Goal: Communication & Community: Connect with others

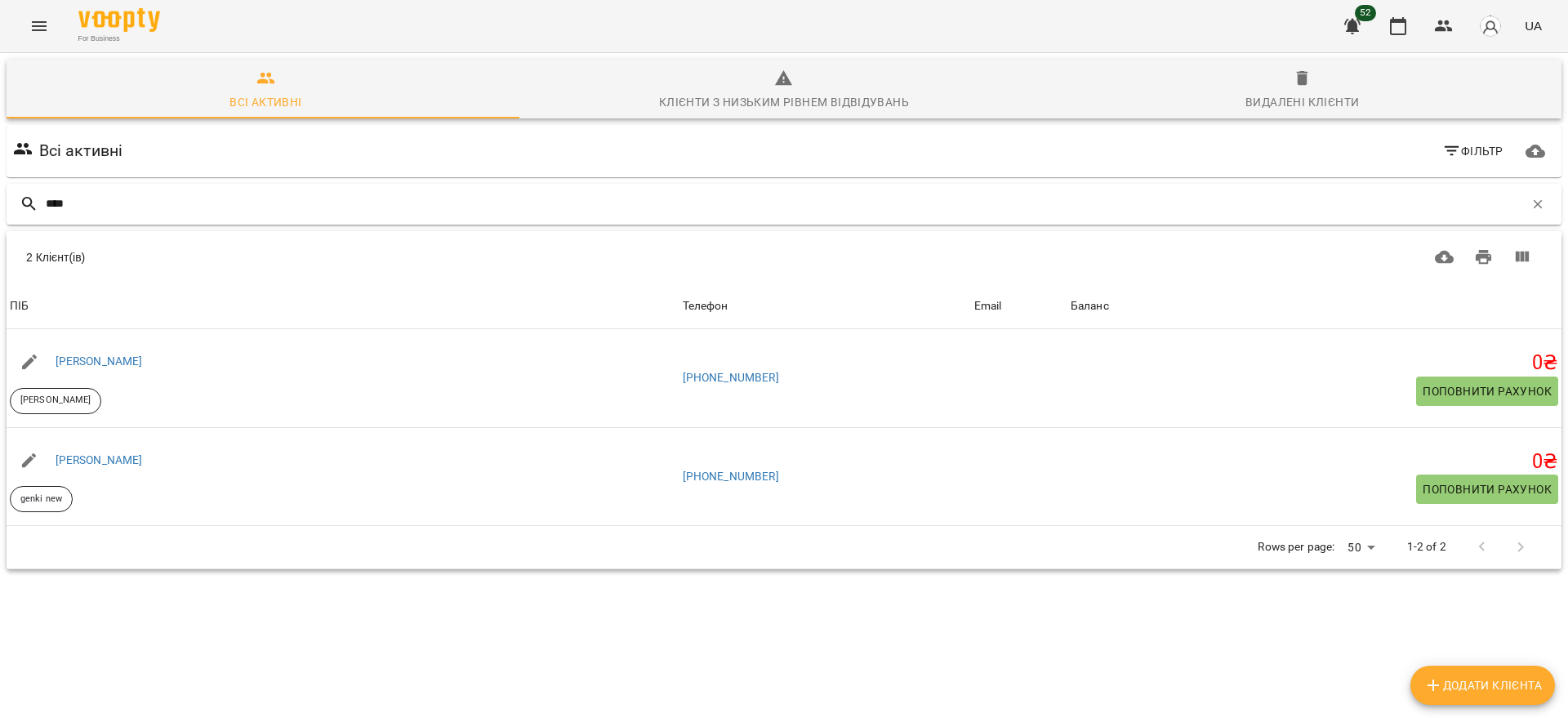
click at [136, 198] on input "****" at bounding box center [784, 204] width 1478 height 27
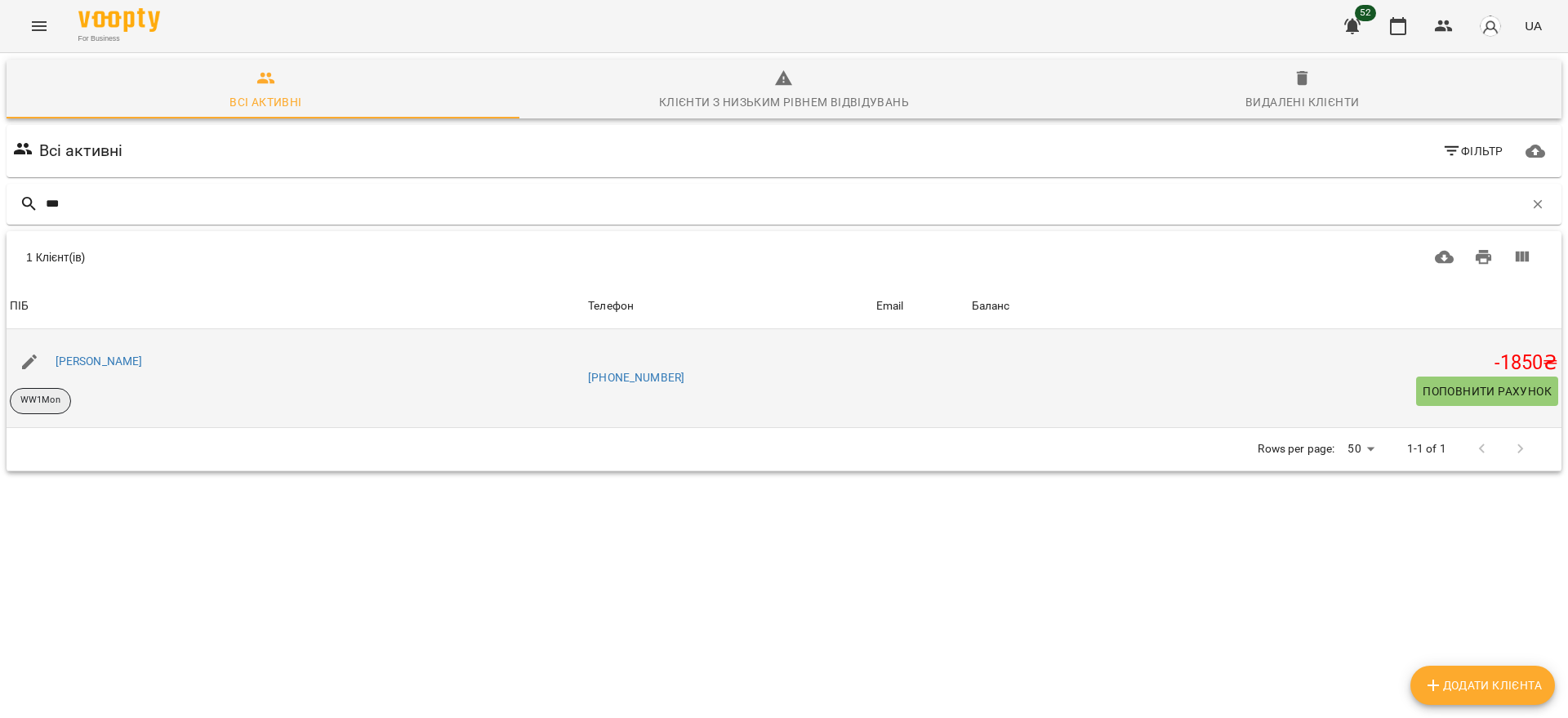
type input "***"
click at [49, 398] on p "WW1Mon" at bounding box center [40, 400] width 40 height 14
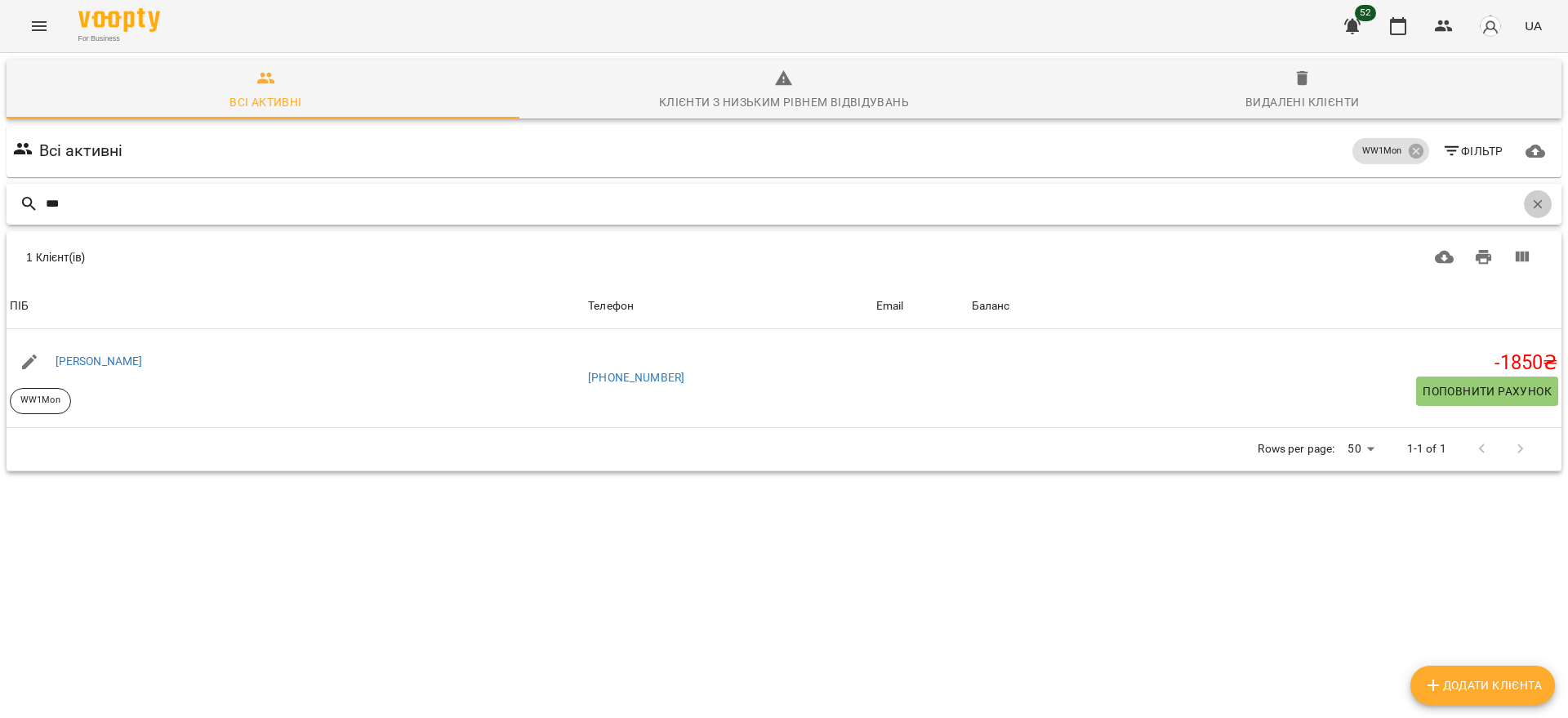
click at [1530, 206] on icon "button" at bounding box center [1537, 204] width 14 height 14
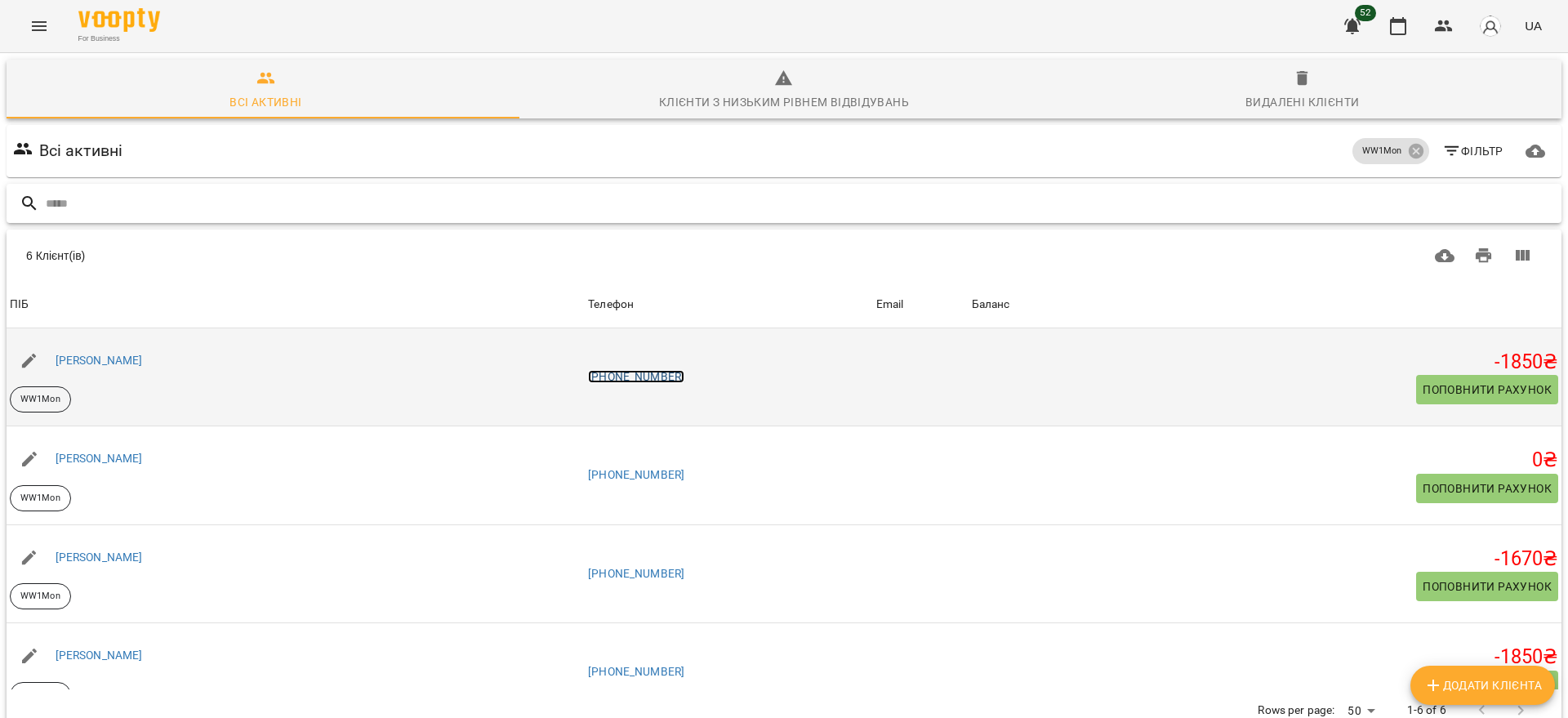
click at [666, 376] on link "[PHONE_NUMBER]" at bounding box center [636, 376] width 96 height 13
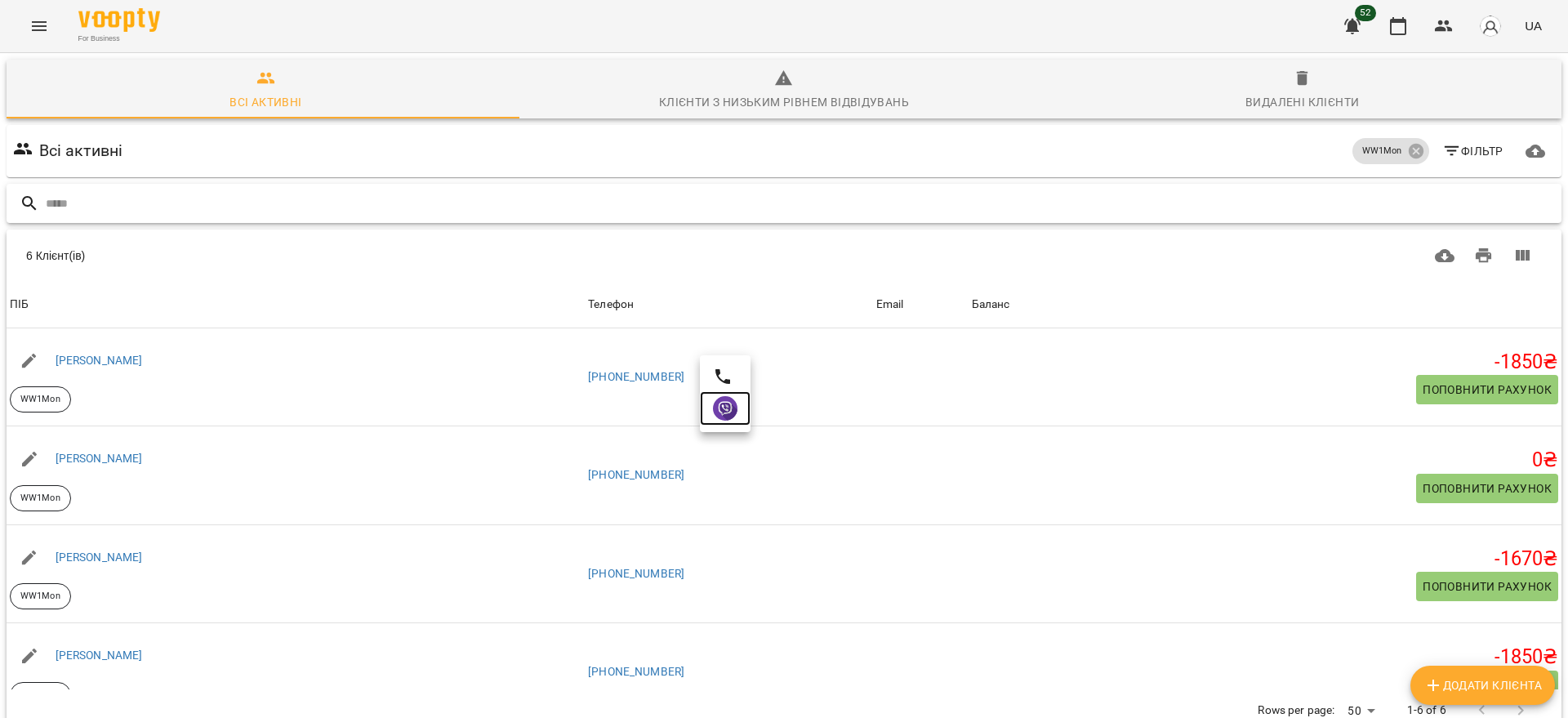
click at [728, 415] on img at bounding box center [724, 408] width 24 height 24
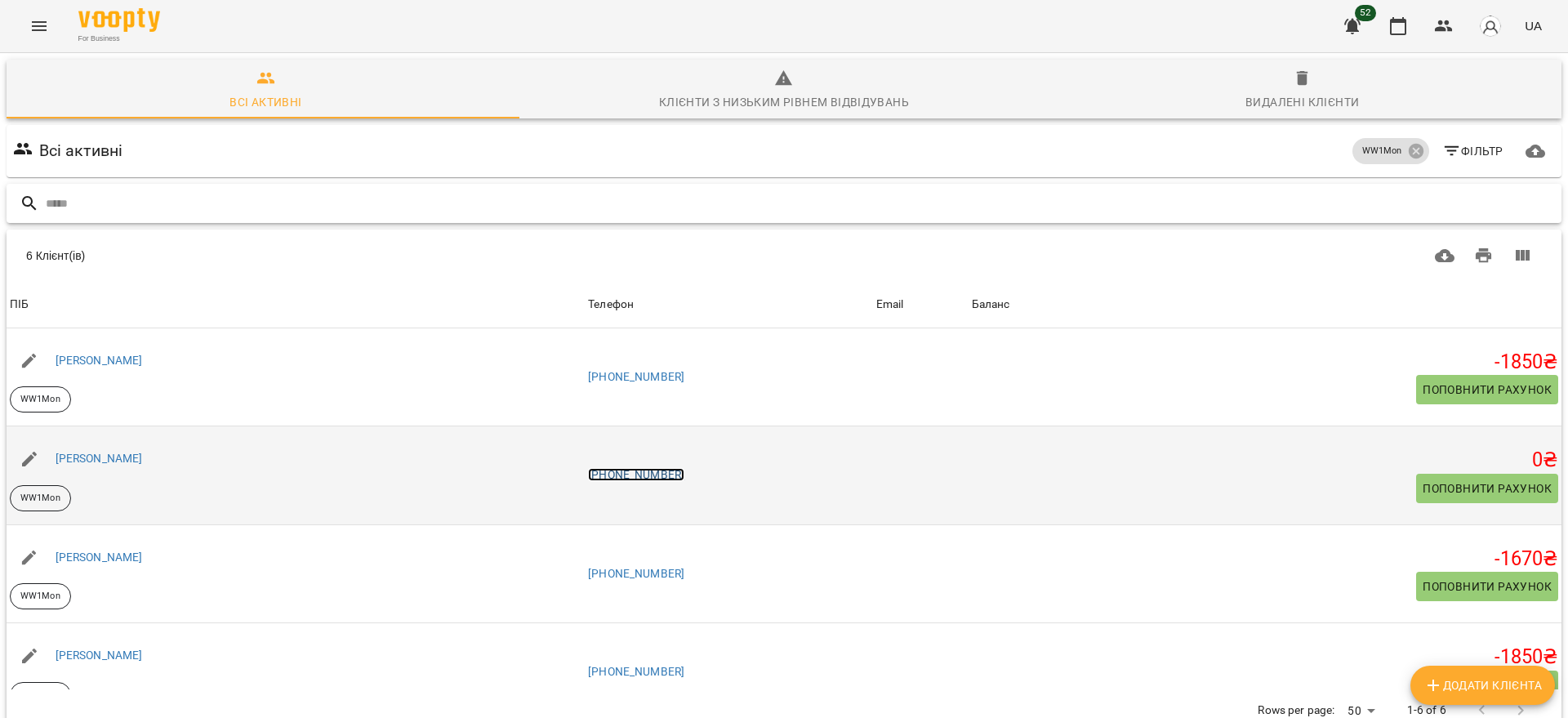
click at [652, 475] on link "[PHONE_NUMBER]" at bounding box center [636, 474] width 96 height 13
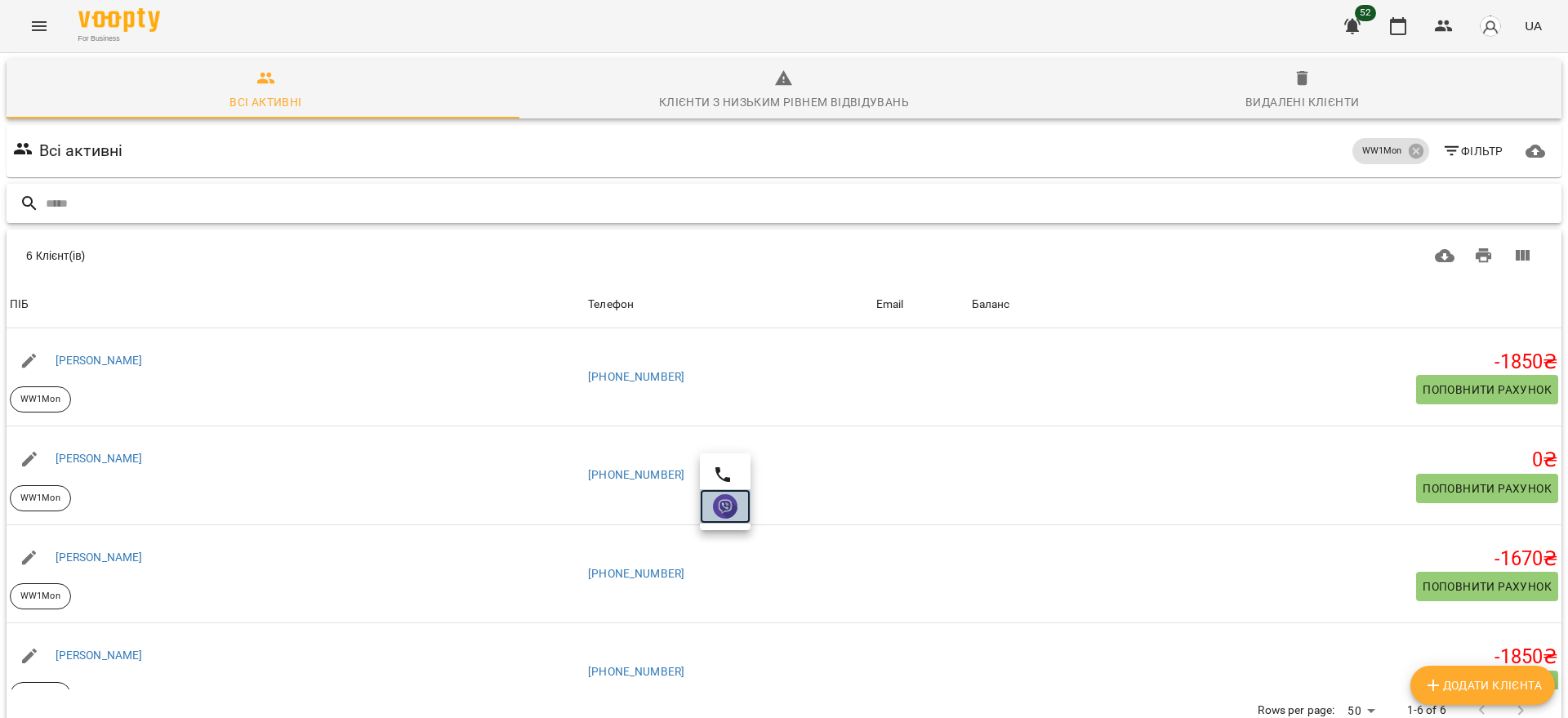
click at [727, 506] on img at bounding box center [724, 506] width 24 height 24
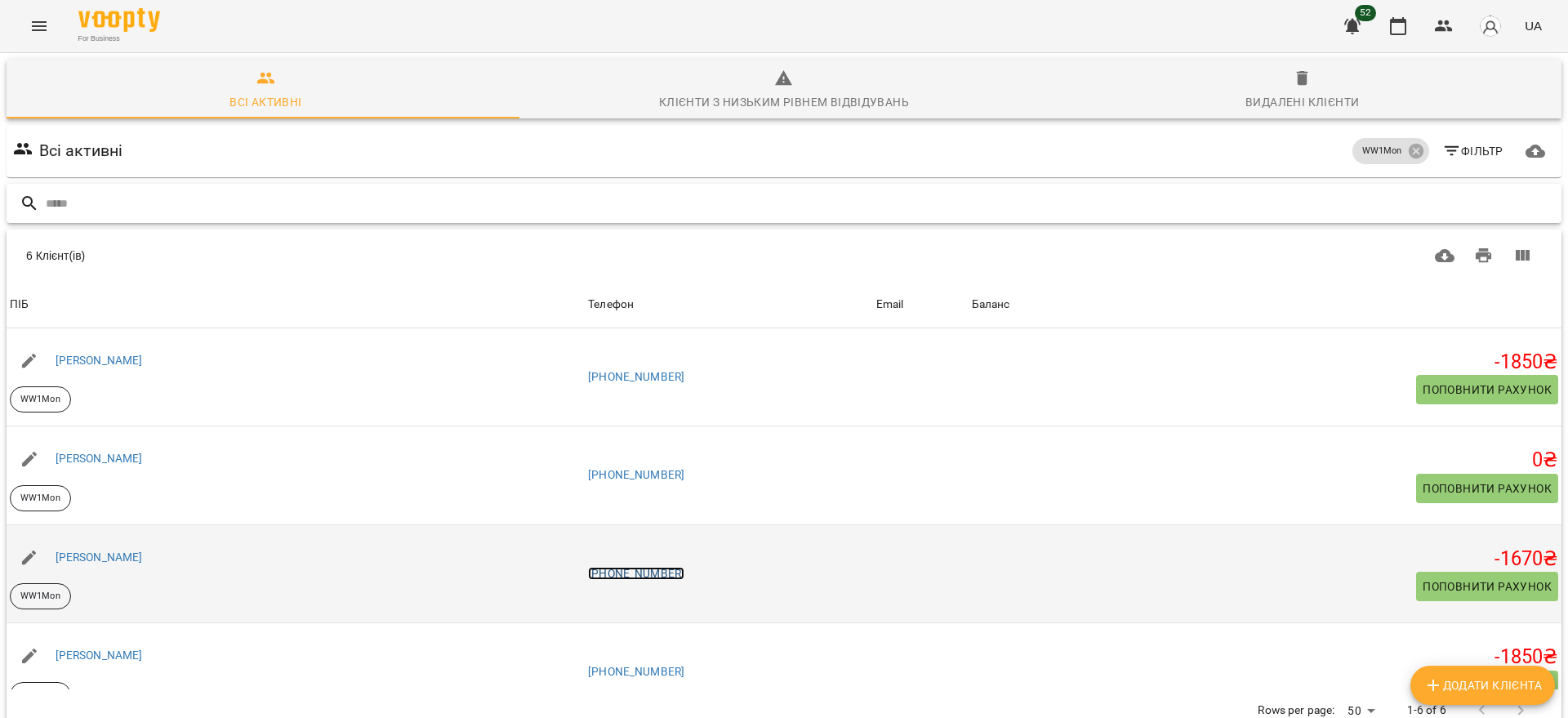
click at [658, 573] on link "[PHONE_NUMBER]" at bounding box center [636, 573] width 96 height 13
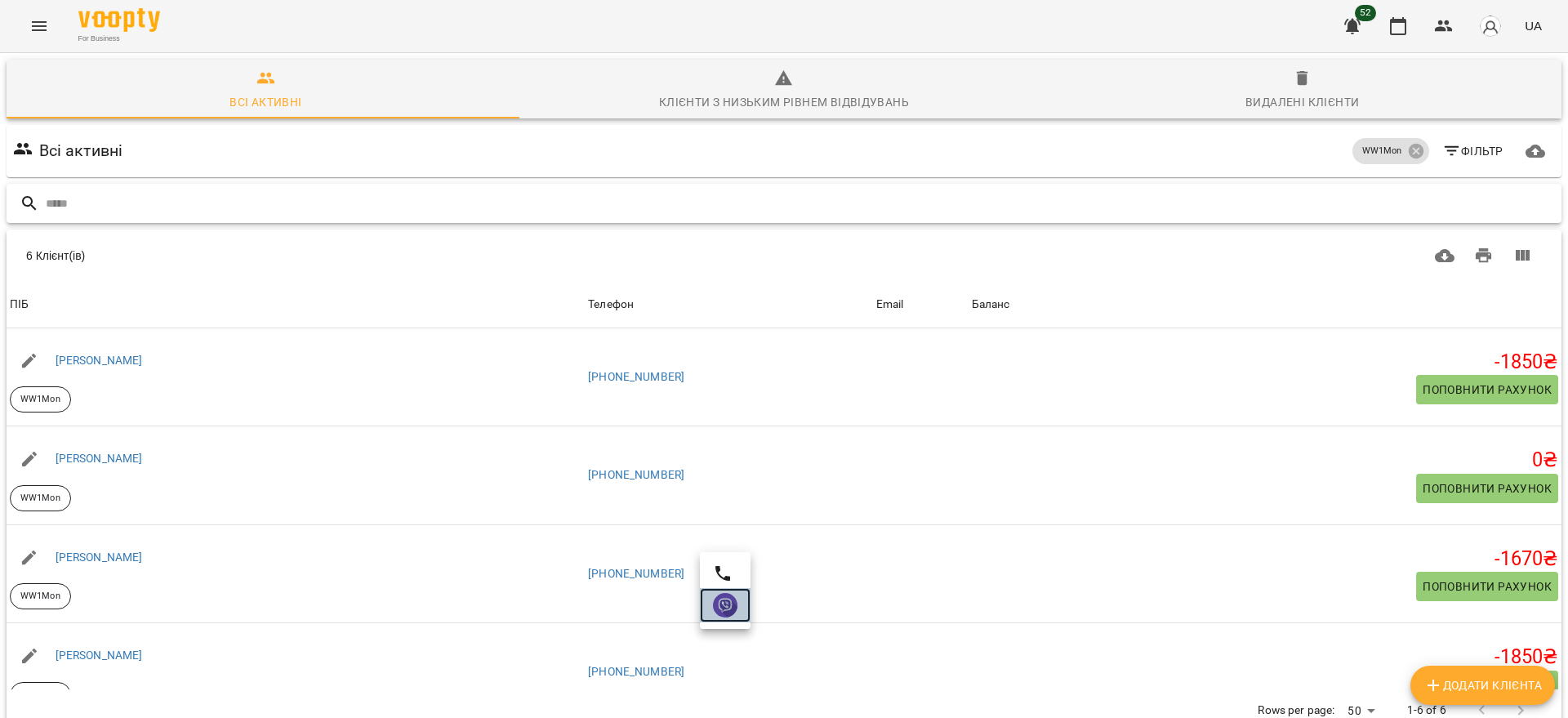
click at [730, 610] on img at bounding box center [724, 605] width 24 height 24
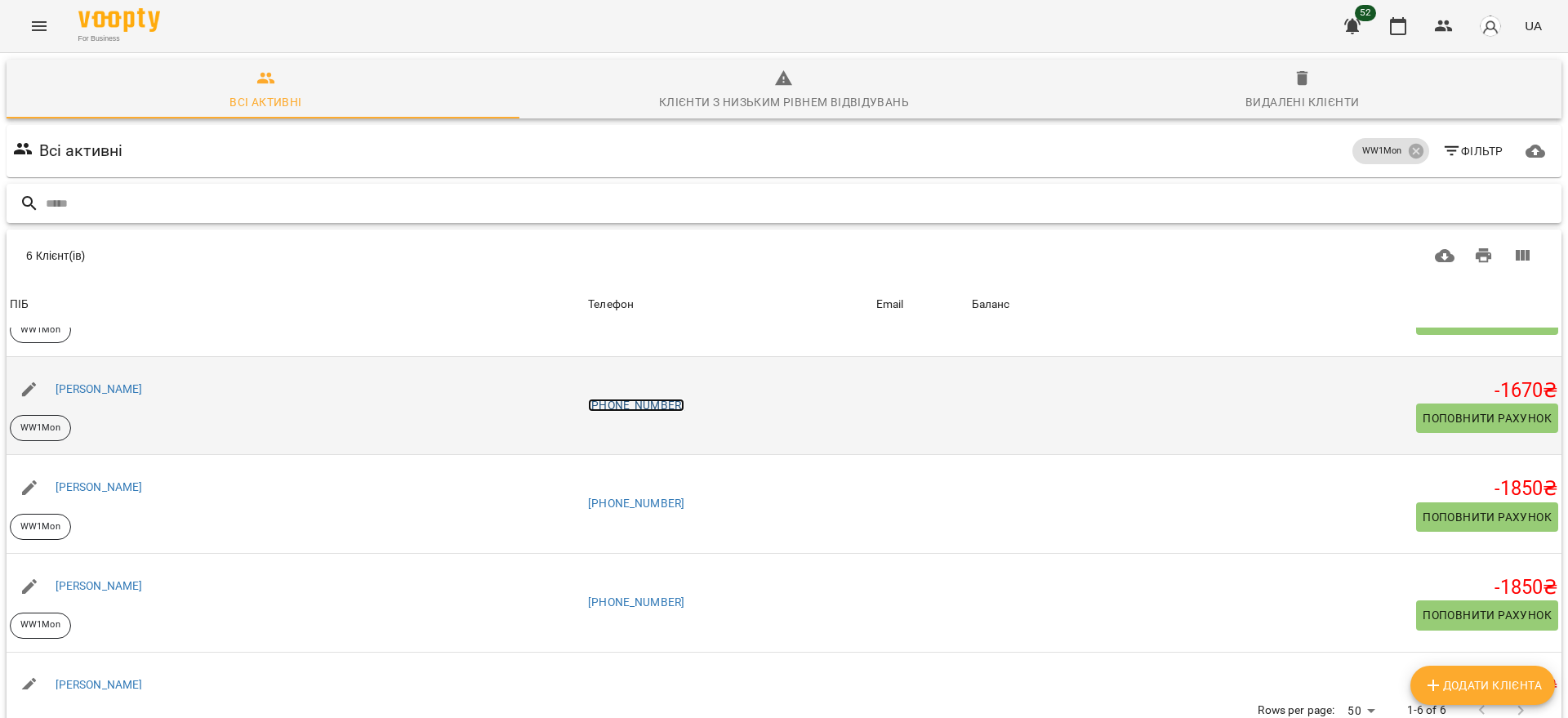
scroll to position [204, 0]
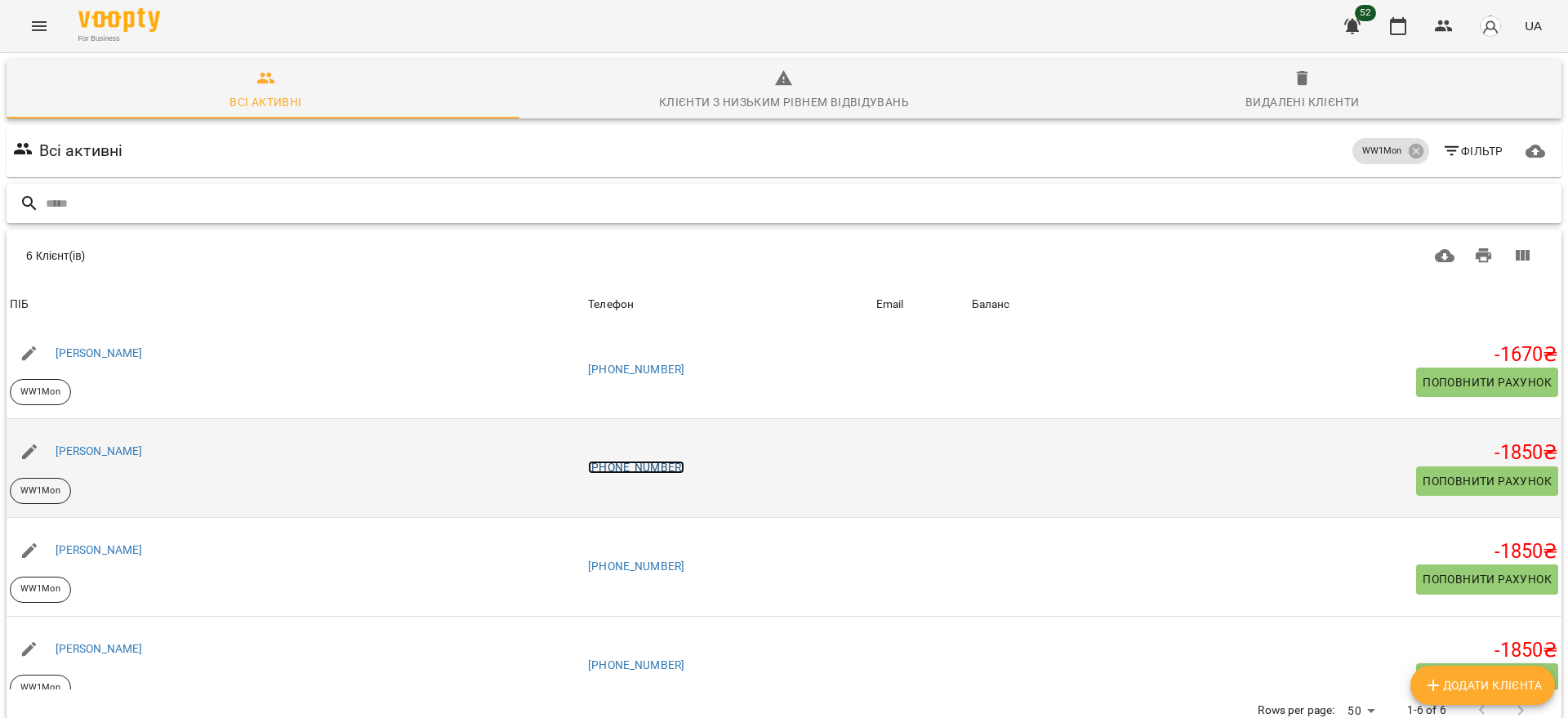
click at [679, 460] on link "[PHONE_NUMBER]" at bounding box center [636, 466] width 96 height 13
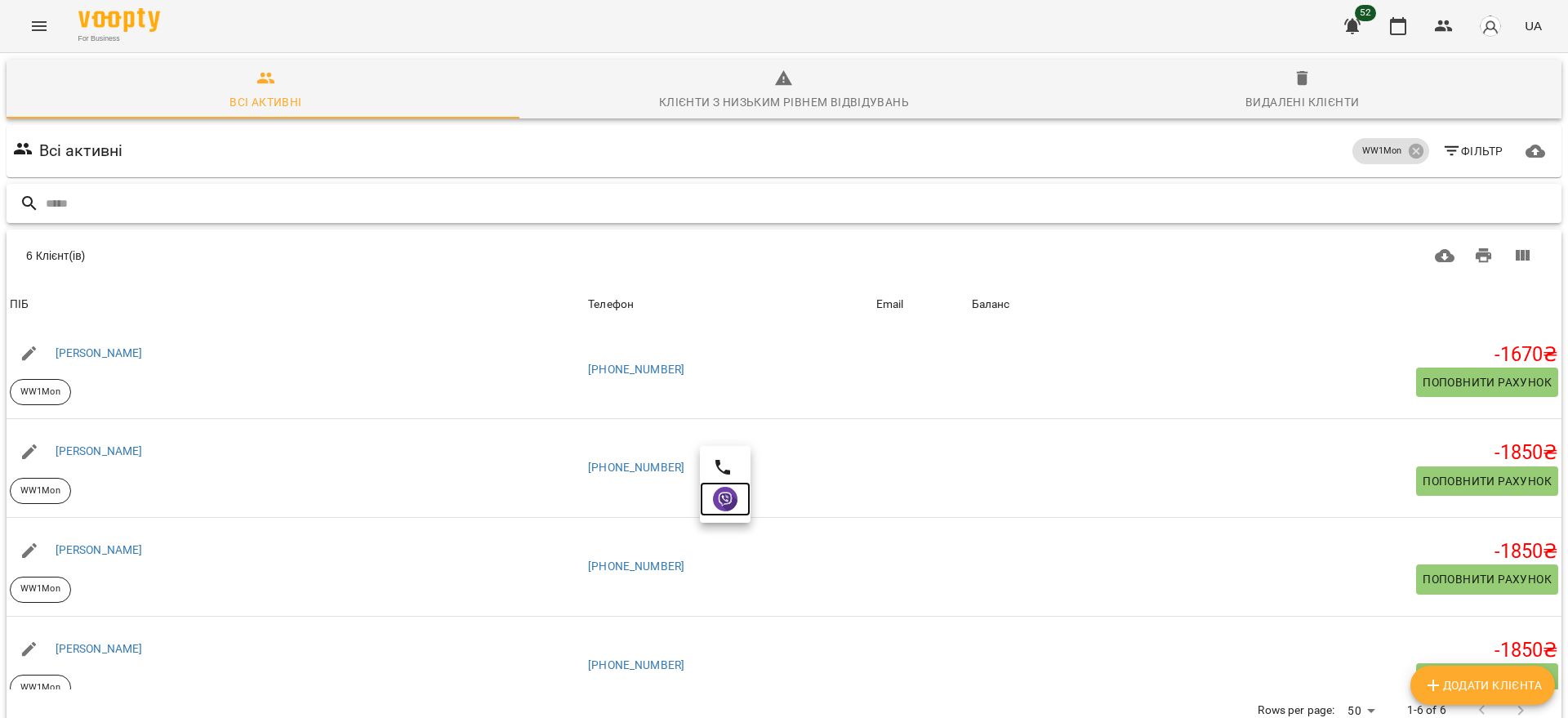
click at [724, 512] on link at bounding box center [725, 499] width 51 height 35
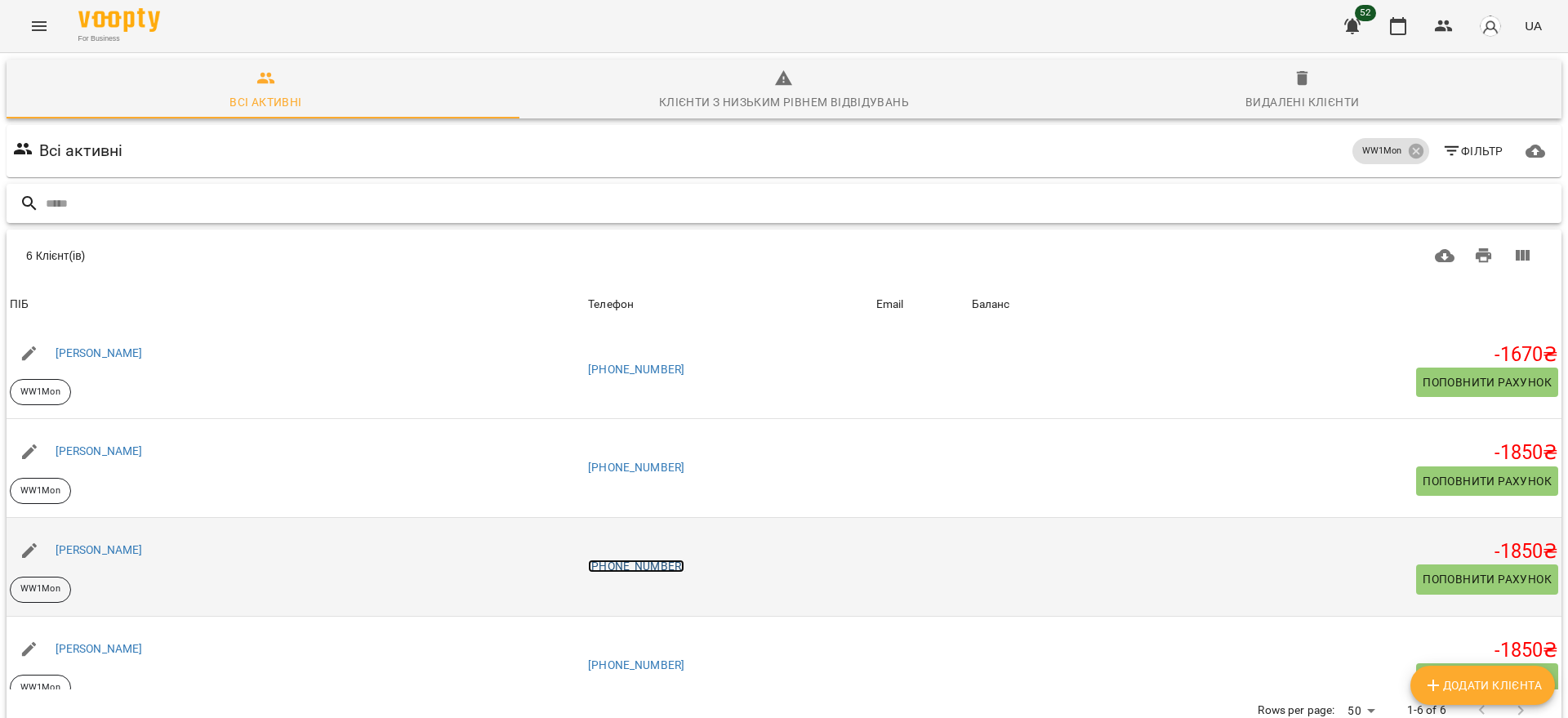
click at [654, 570] on link "[PHONE_NUMBER]" at bounding box center [636, 565] width 96 height 13
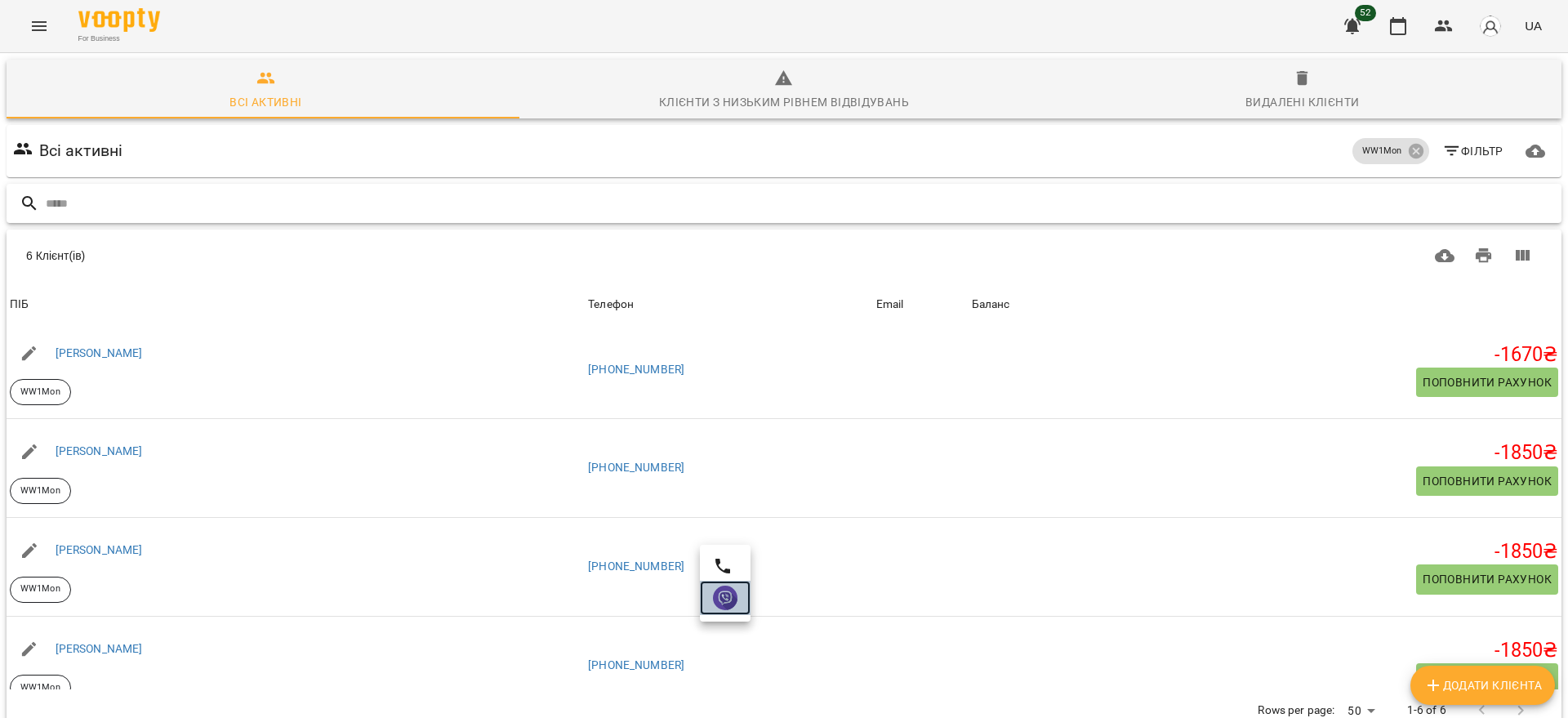
click at [730, 598] on img at bounding box center [724, 597] width 24 height 24
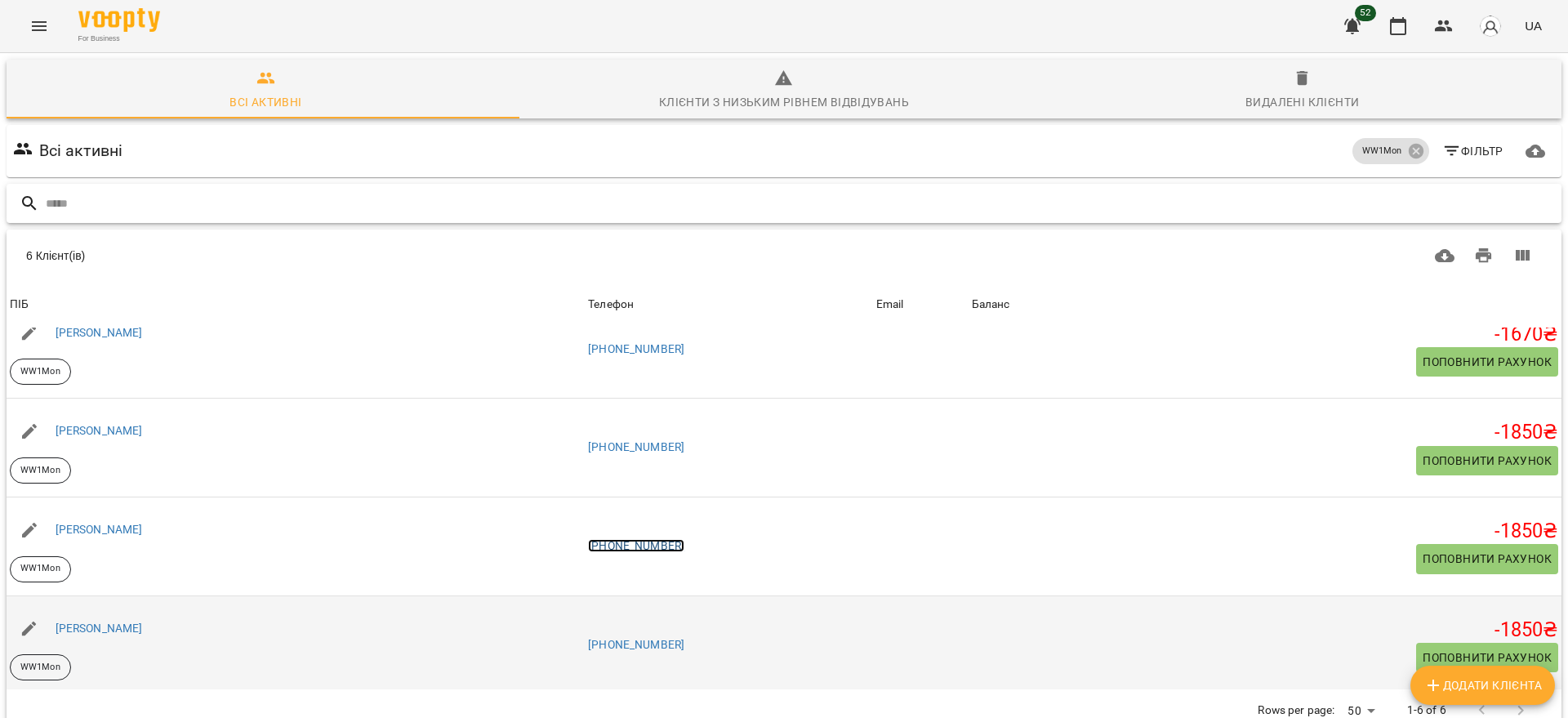
scroll to position [230, 0]
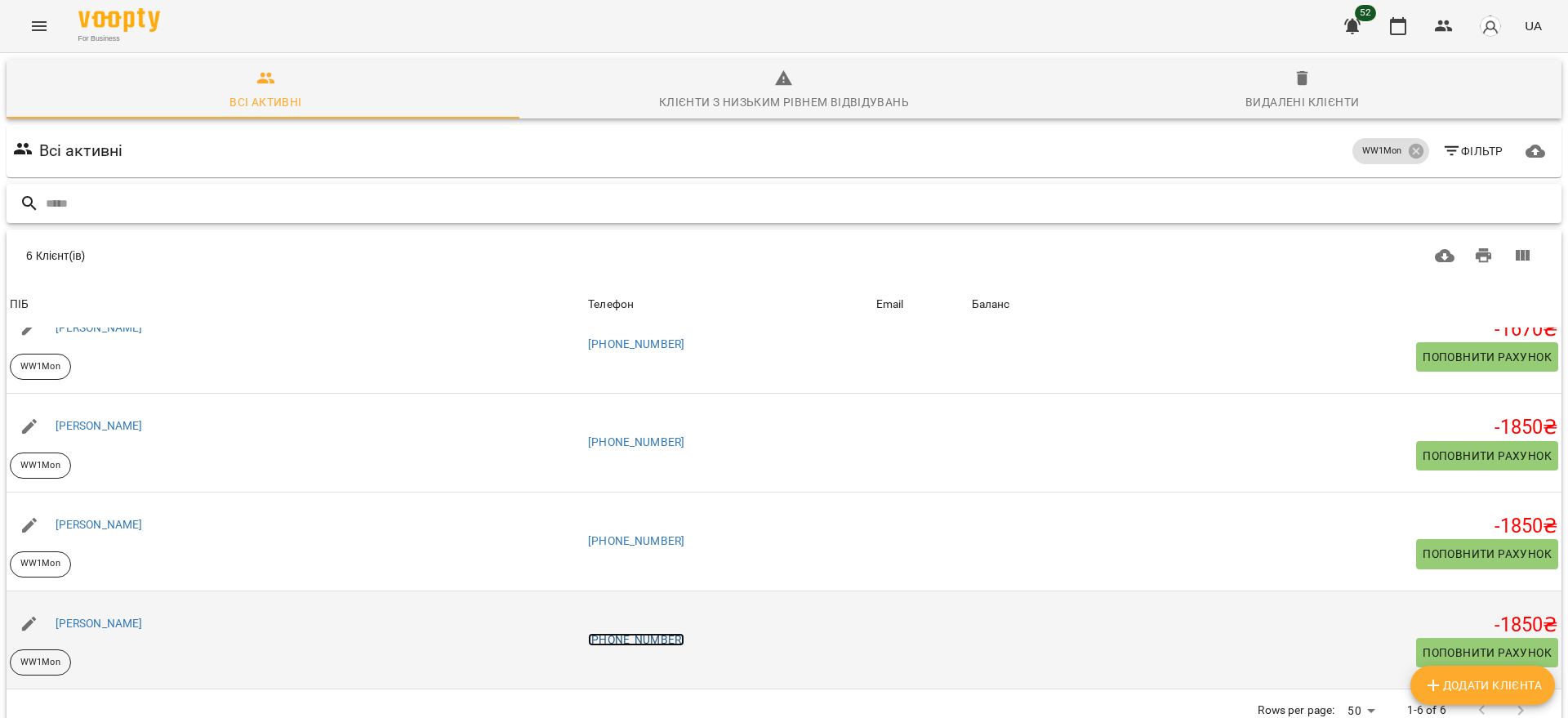
click at [678, 636] on link "[PHONE_NUMBER]" at bounding box center [636, 639] width 96 height 13
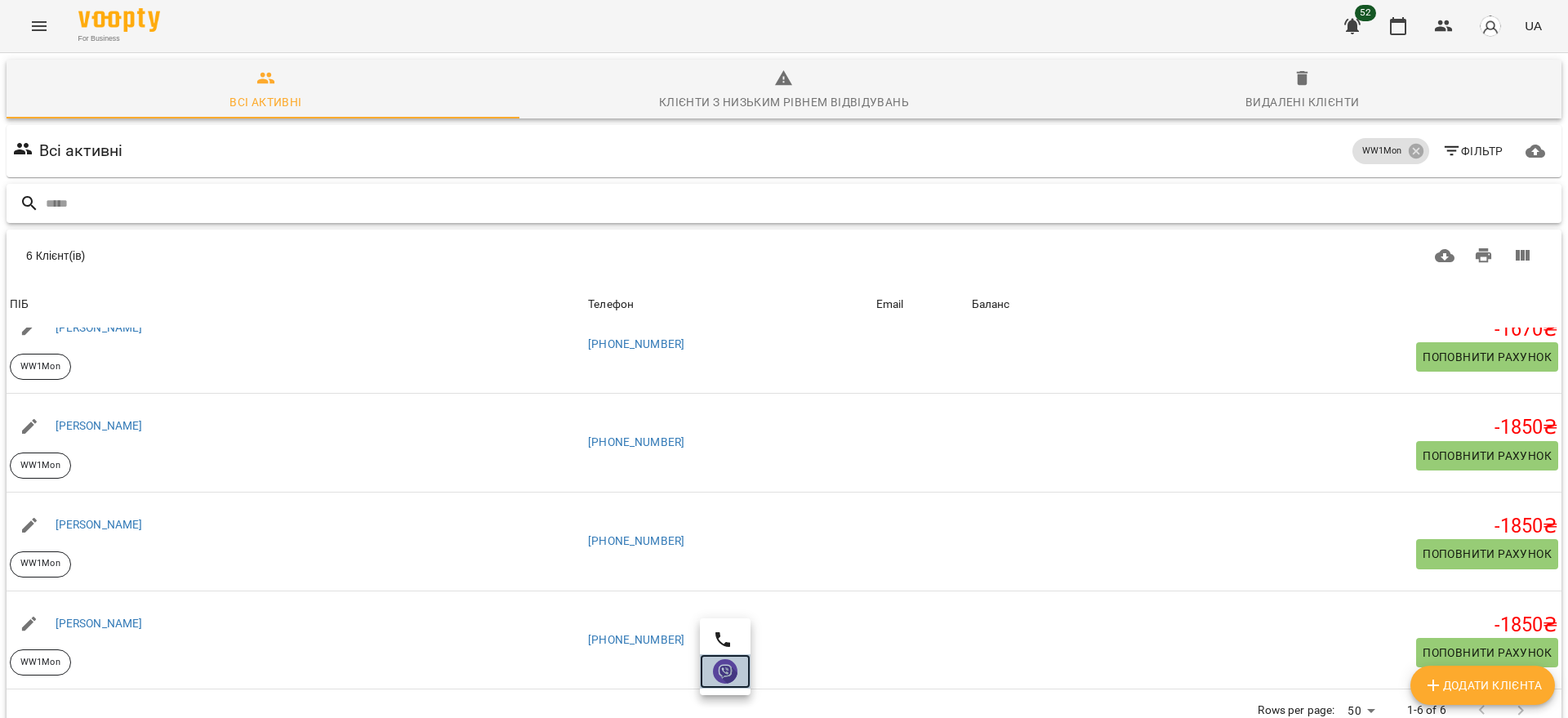
click at [730, 682] on img at bounding box center [724, 671] width 24 height 24
click at [871, 196] on input "text" at bounding box center [800, 204] width 1509 height 27
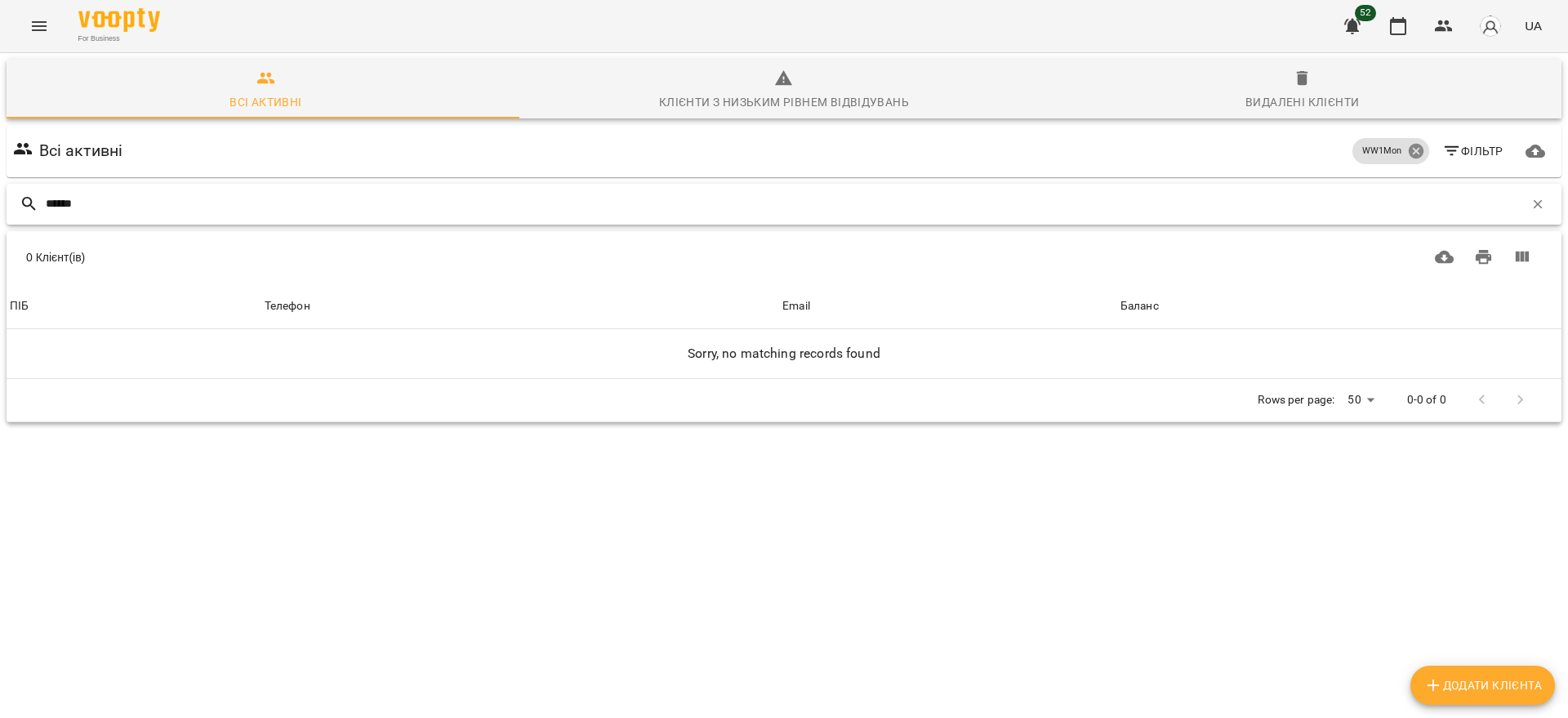
type input "******"
click at [1407, 150] on icon at bounding box center [1415, 150] width 18 height 18
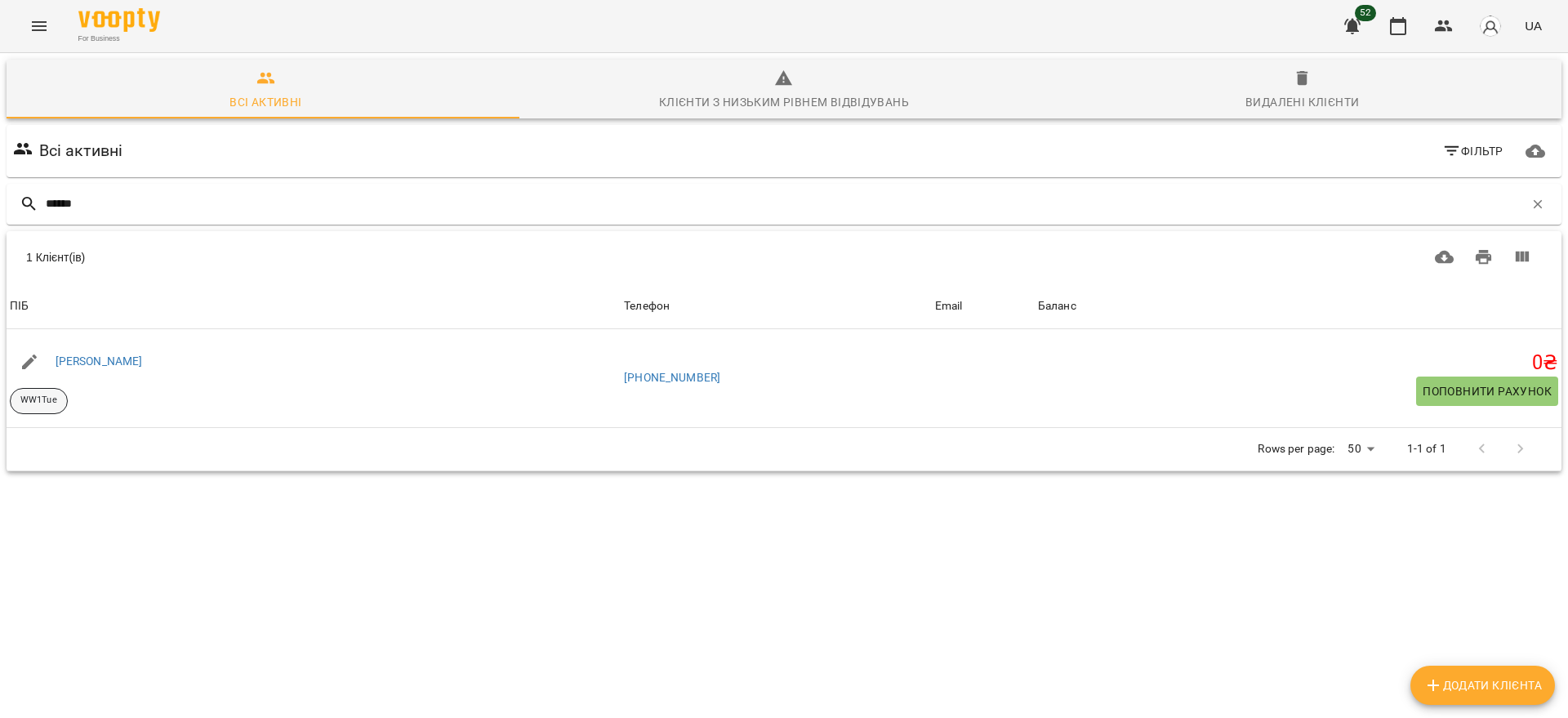
click at [31, 405] on p "WW1Tue" at bounding box center [39, 400] width 37 height 14
click at [1533, 201] on icon "button" at bounding box center [1538, 204] width 9 height 9
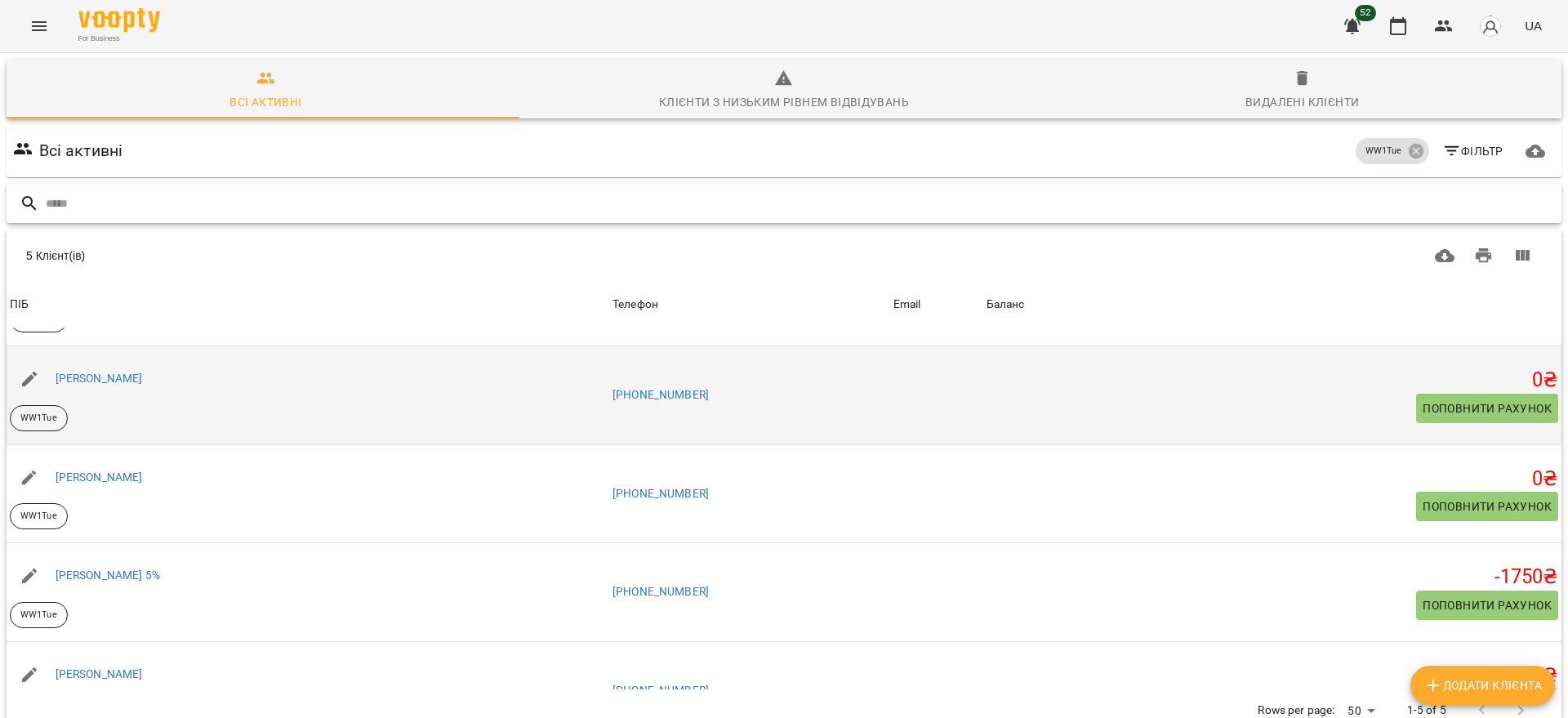
scroll to position [0, 0]
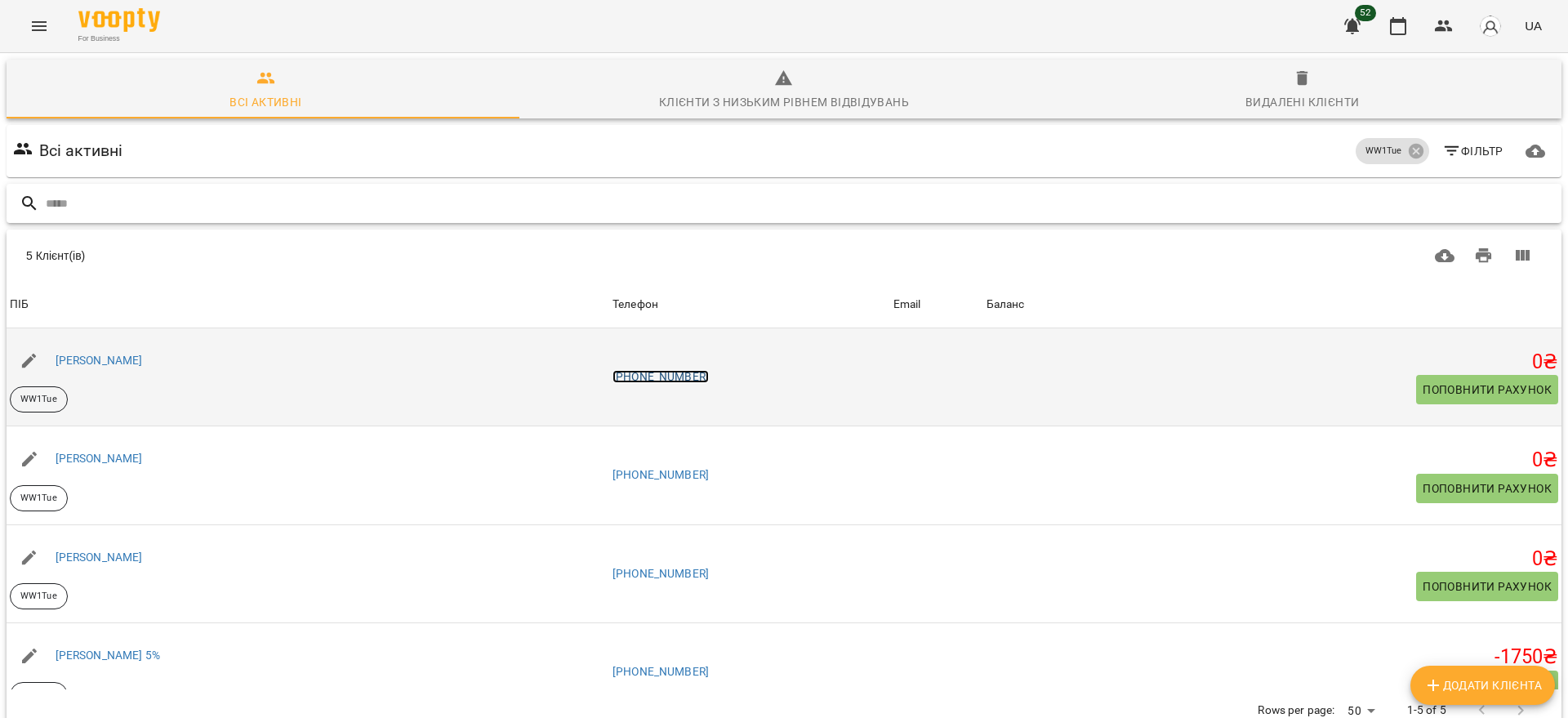
click at [682, 378] on link "[PHONE_NUMBER]" at bounding box center [660, 376] width 96 height 13
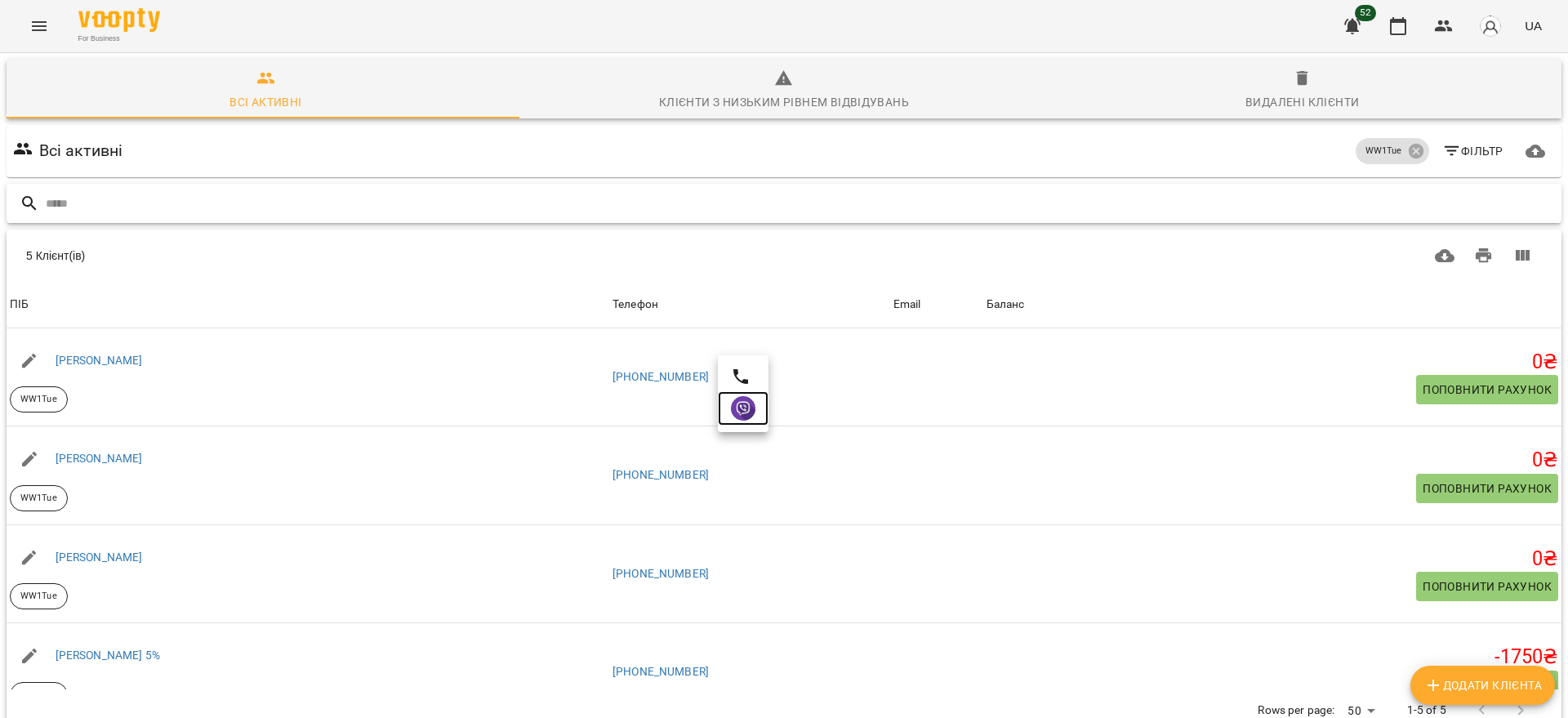
click at [749, 413] on img at bounding box center [743, 408] width 24 height 24
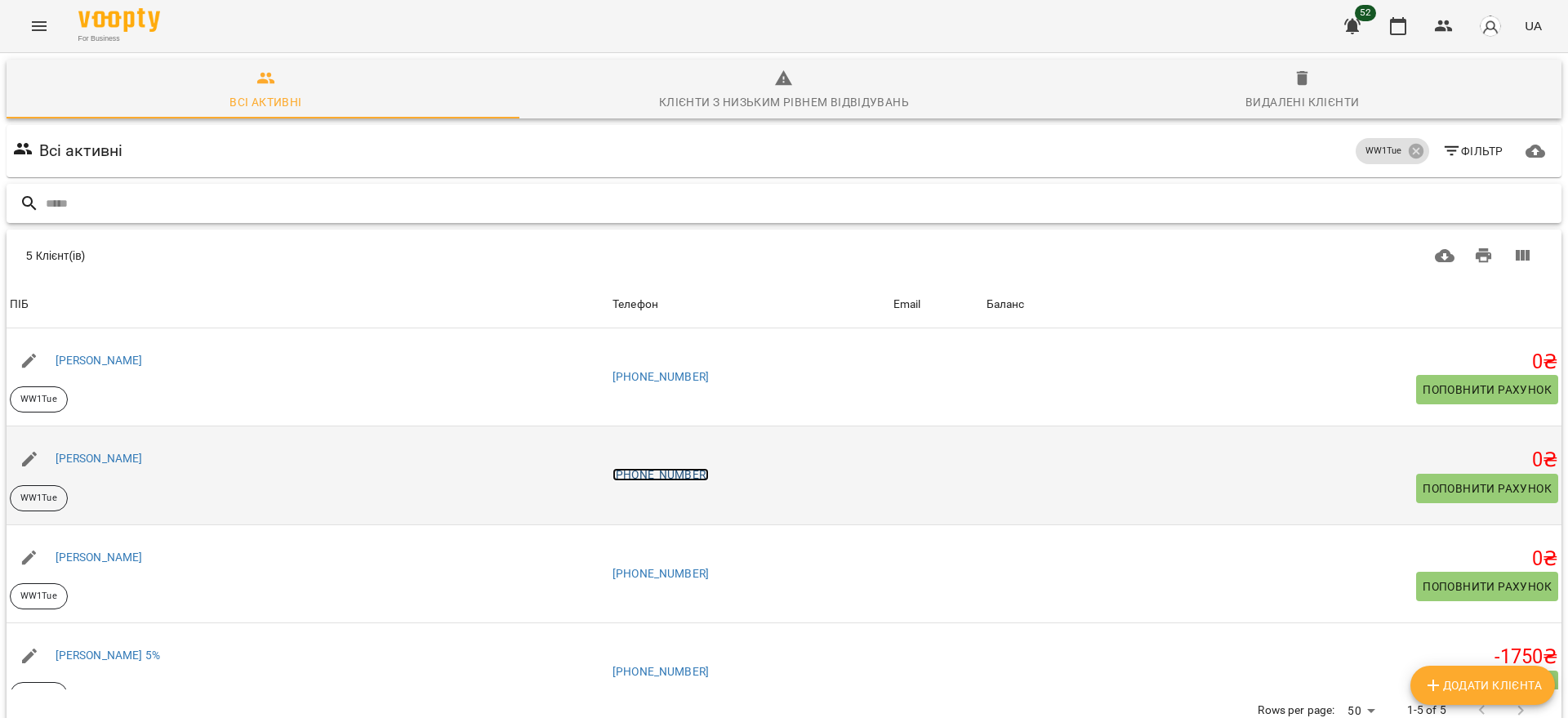
click at [663, 472] on link "[PHONE_NUMBER]" at bounding box center [660, 474] width 96 height 13
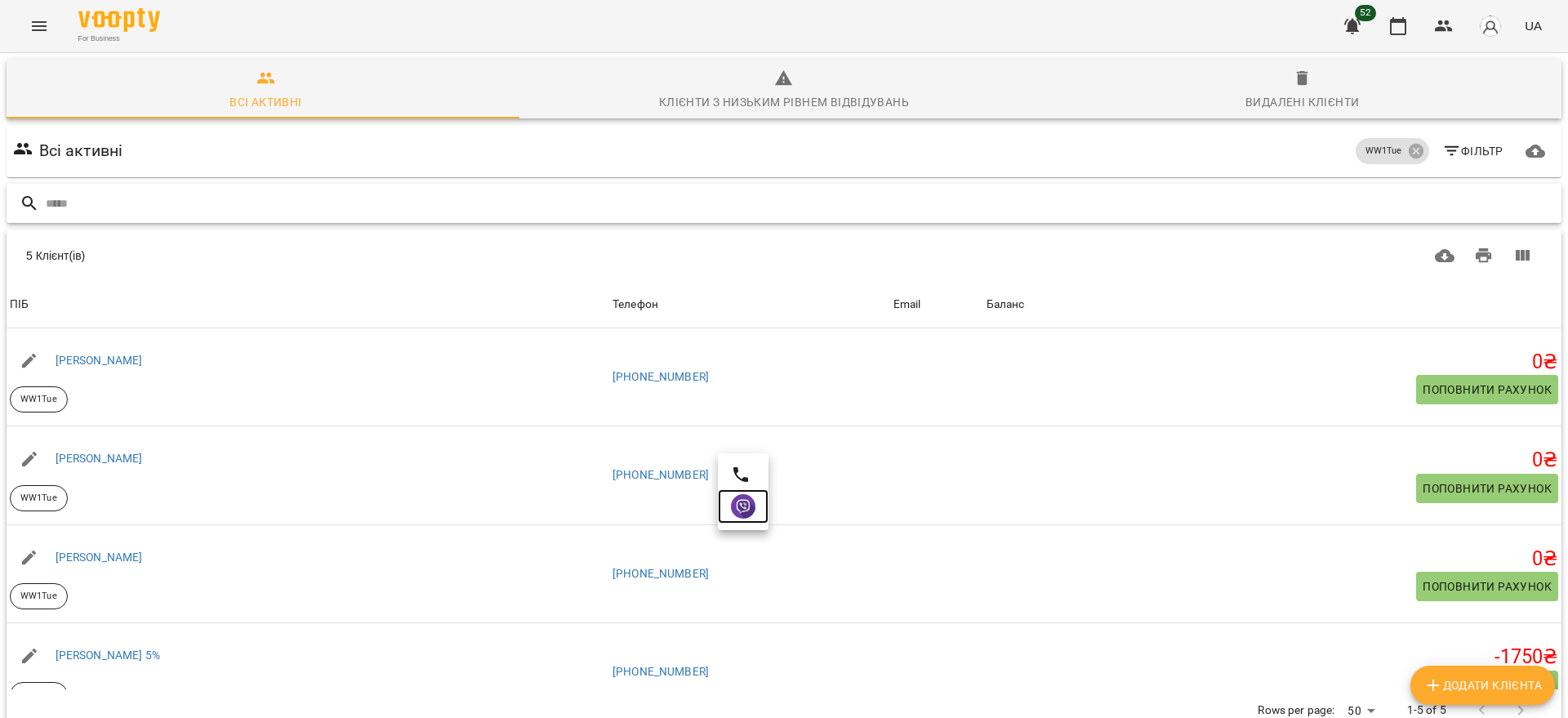
click at [736, 511] on img at bounding box center [743, 506] width 24 height 24
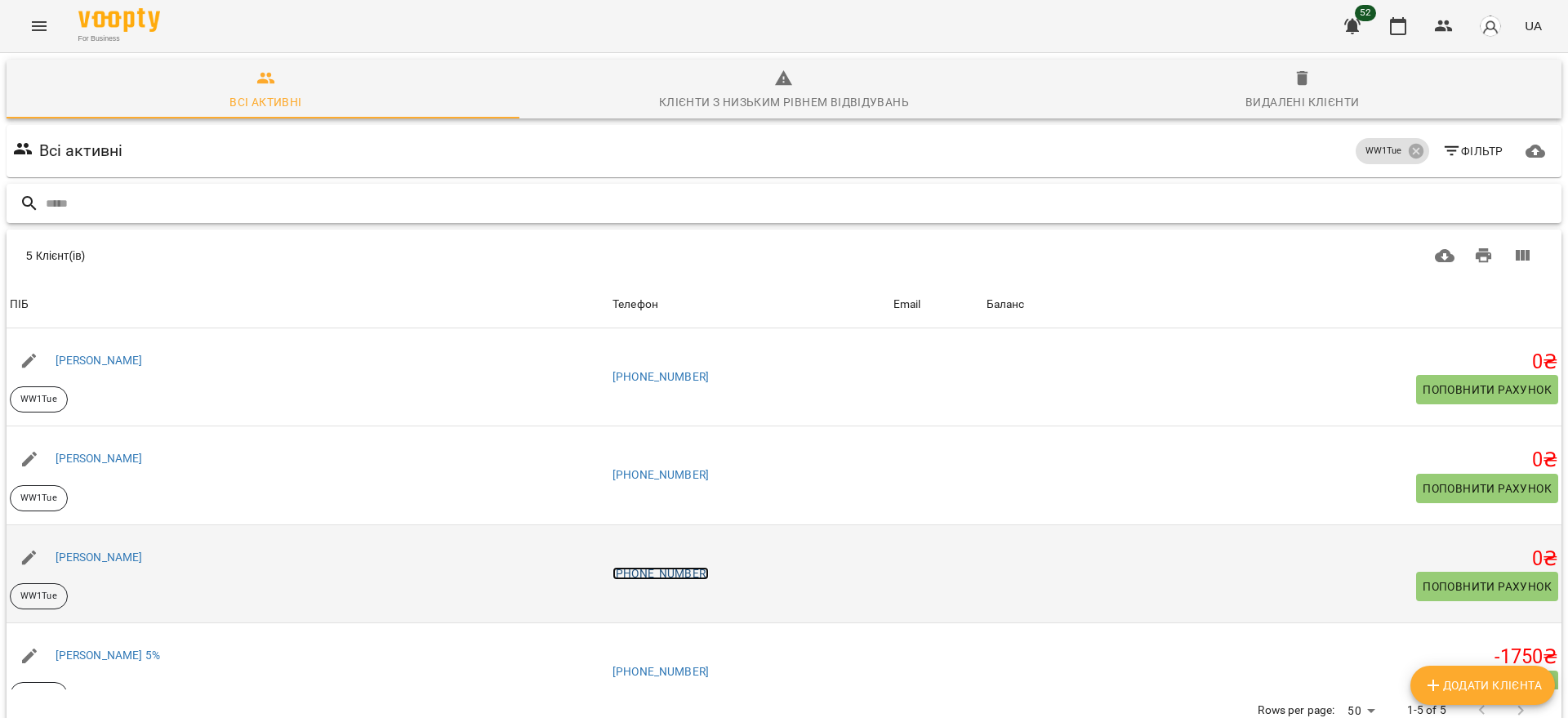
click at [688, 577] on link "[PHONE_NUMBER]" at bounding box center [660, 573] width 96 height 13
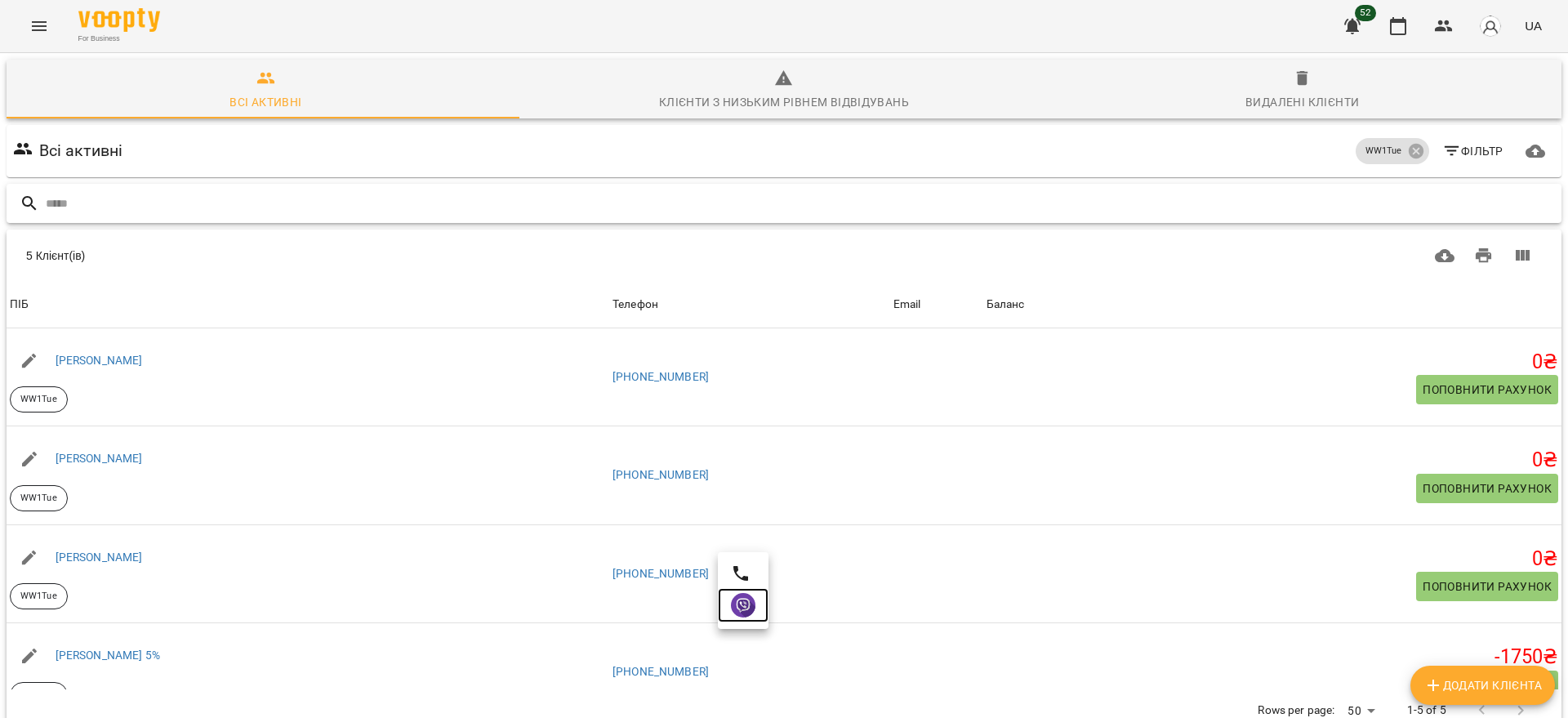
click at [745, 597] on img at bounding box center [743, 605] width 24 height 24
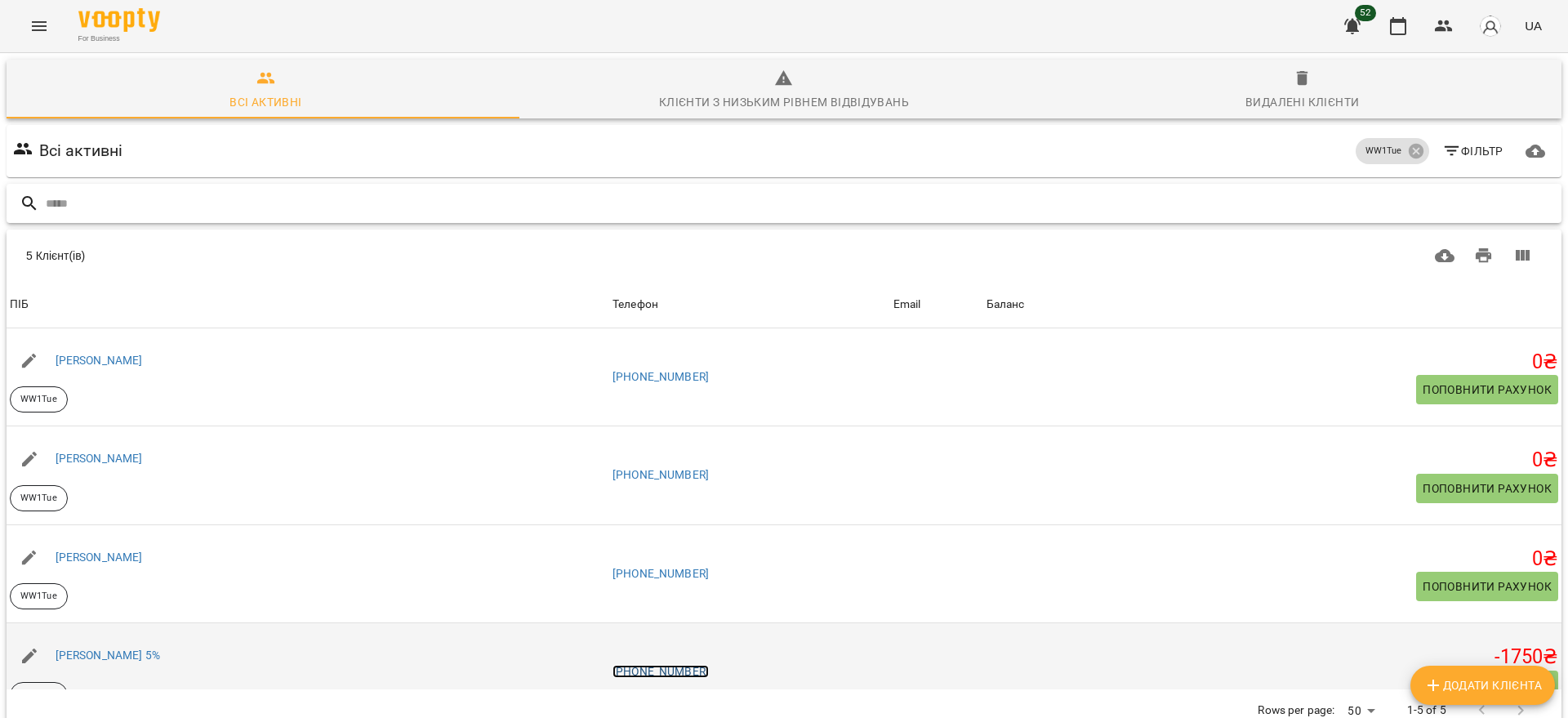
click at [664, 674] on link "[PHONE_NUMBER]" at bounding box center [660, 671] width 96 height 13
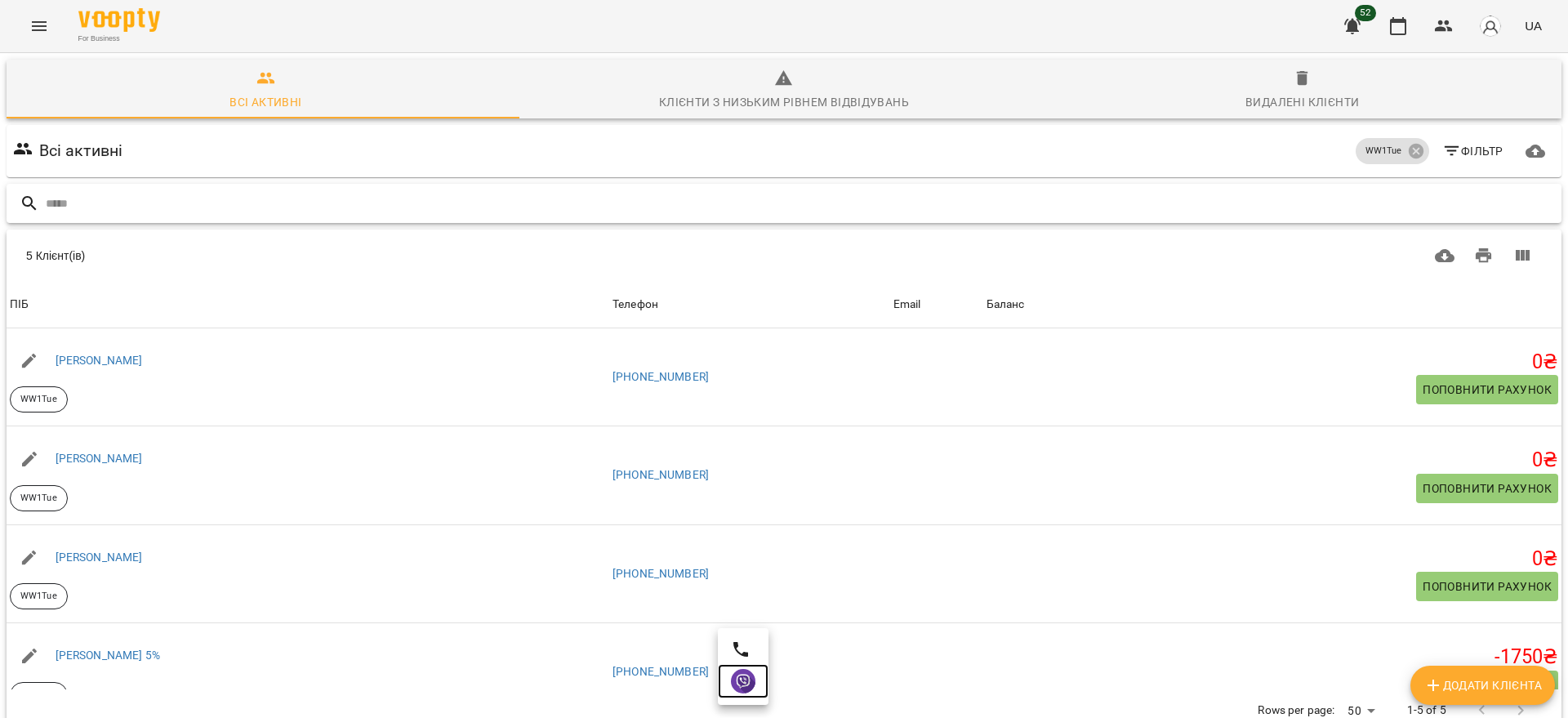
click at [745, 676] on img at bounding box center [743, 681] width 24 height 24
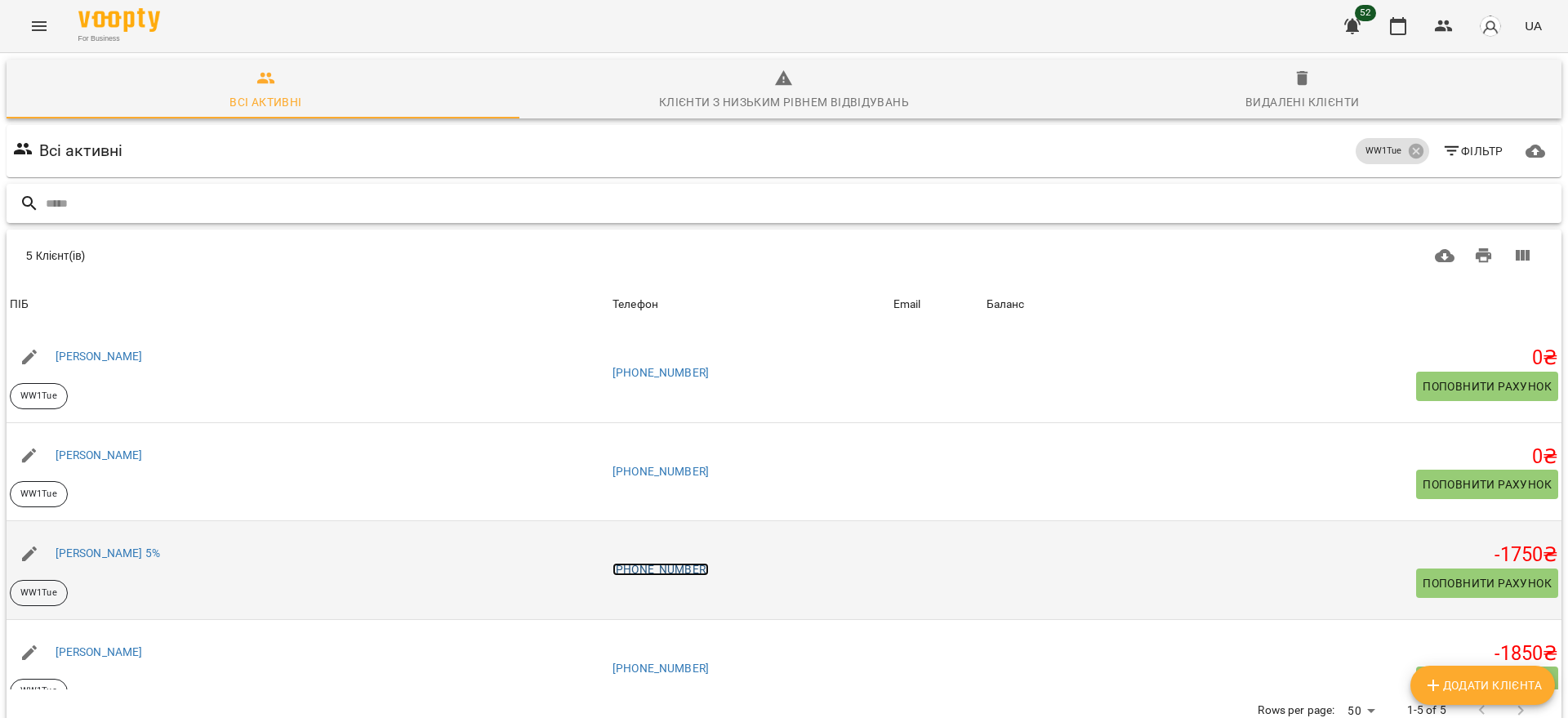
scroll to position [131, 0]
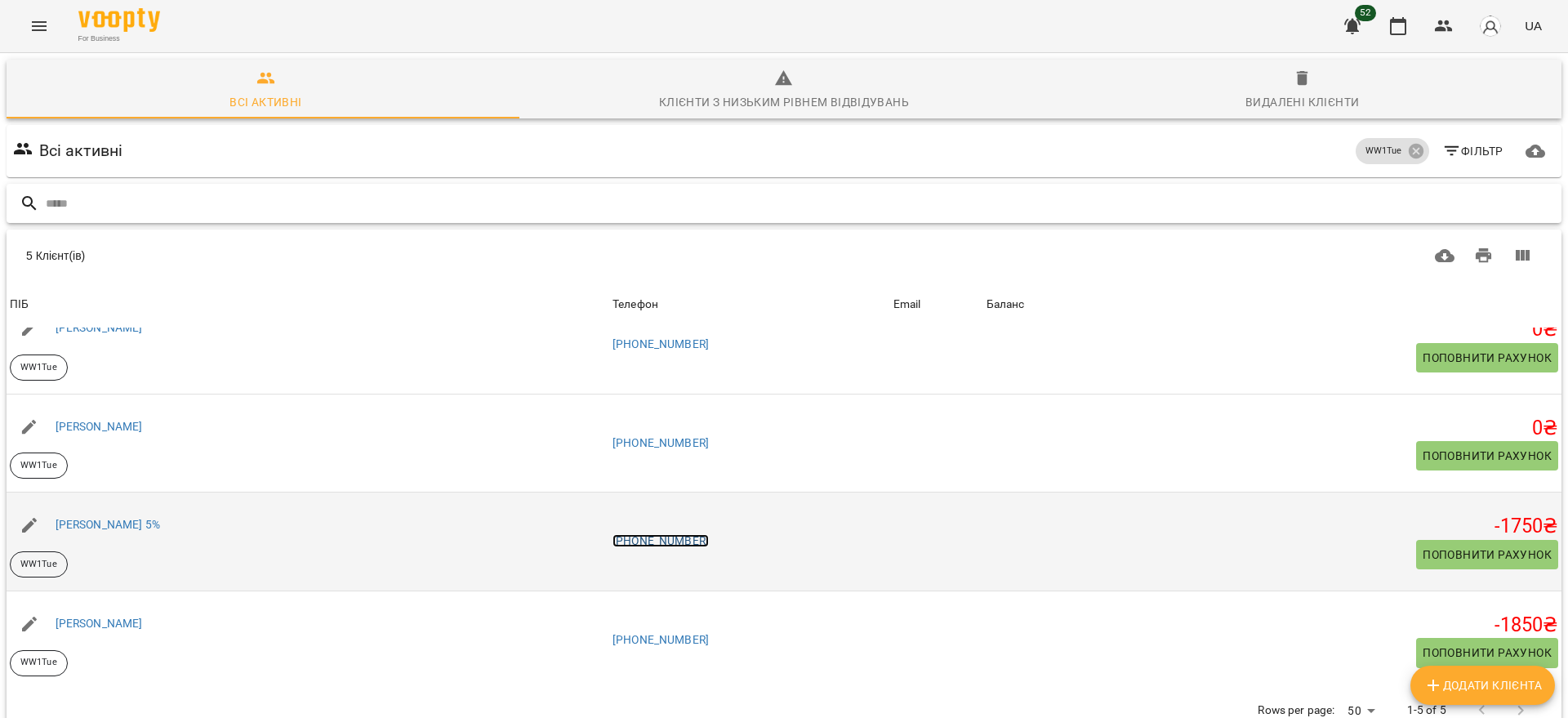
click at [690, 544] on link "[PHONE_NUMBER]" at bounding box center [660, 540] width 96 height 13
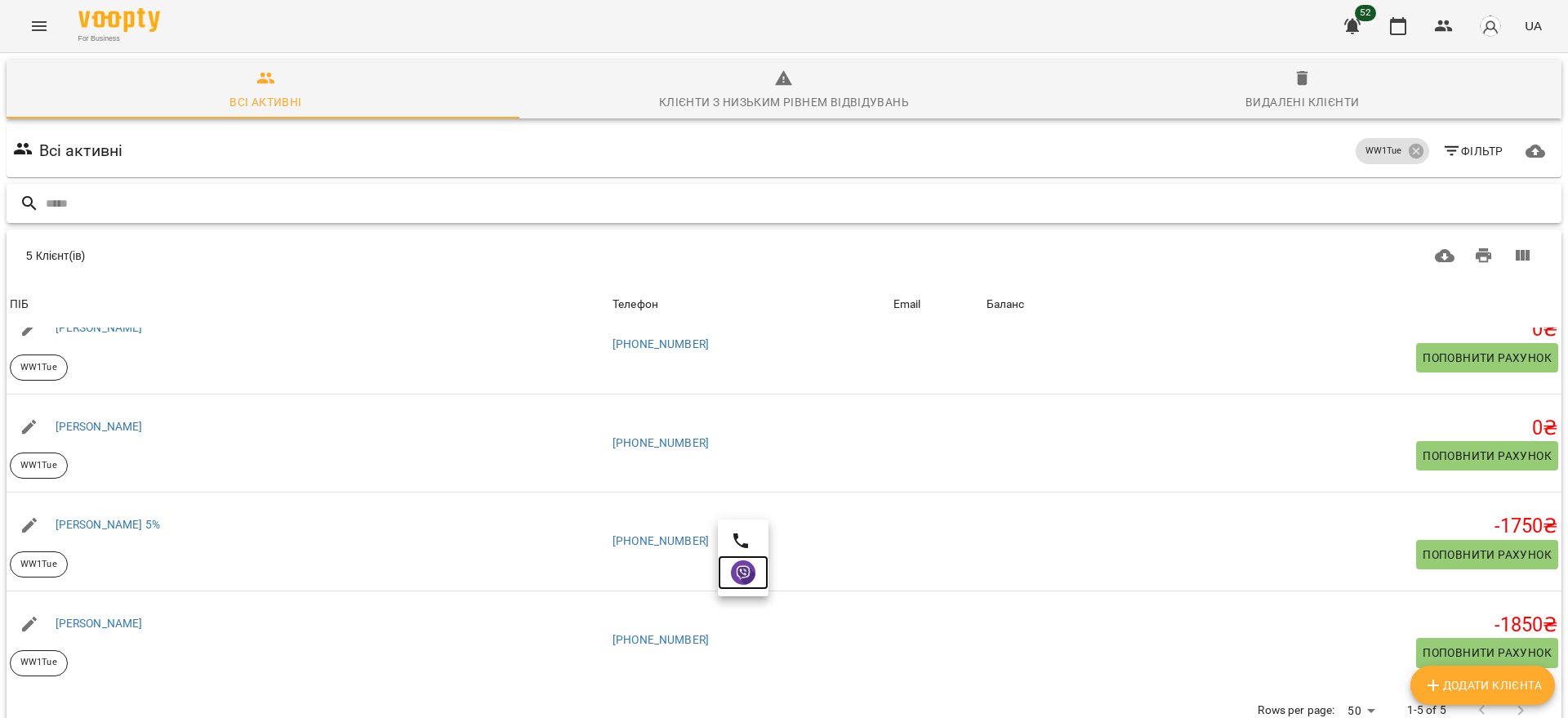
click at [748, 584] on img at bounding box center [743, 572] width 24 height 24
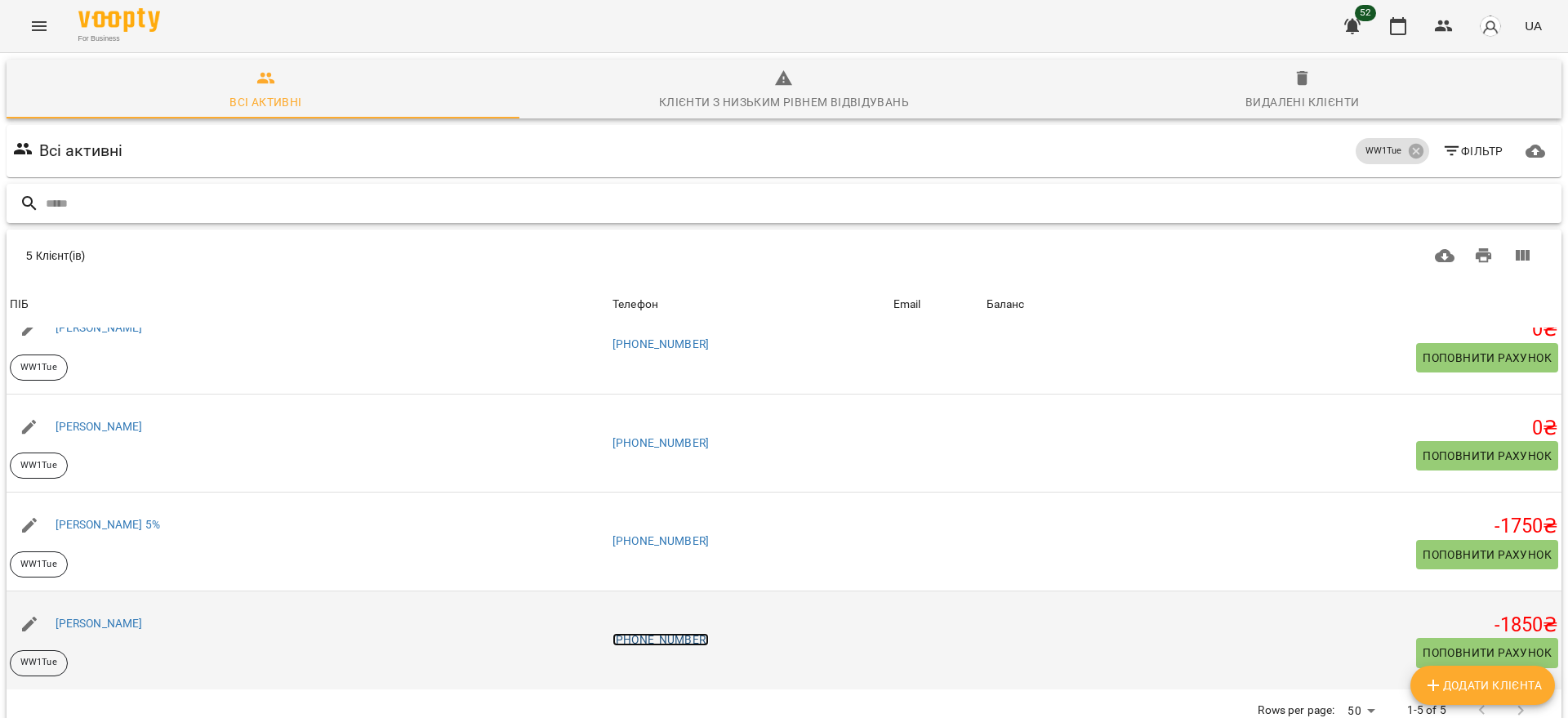
click at [682, 638] on link "[PHONE_NUMBER]" at bounding box center [660, 639] width 96 height 13
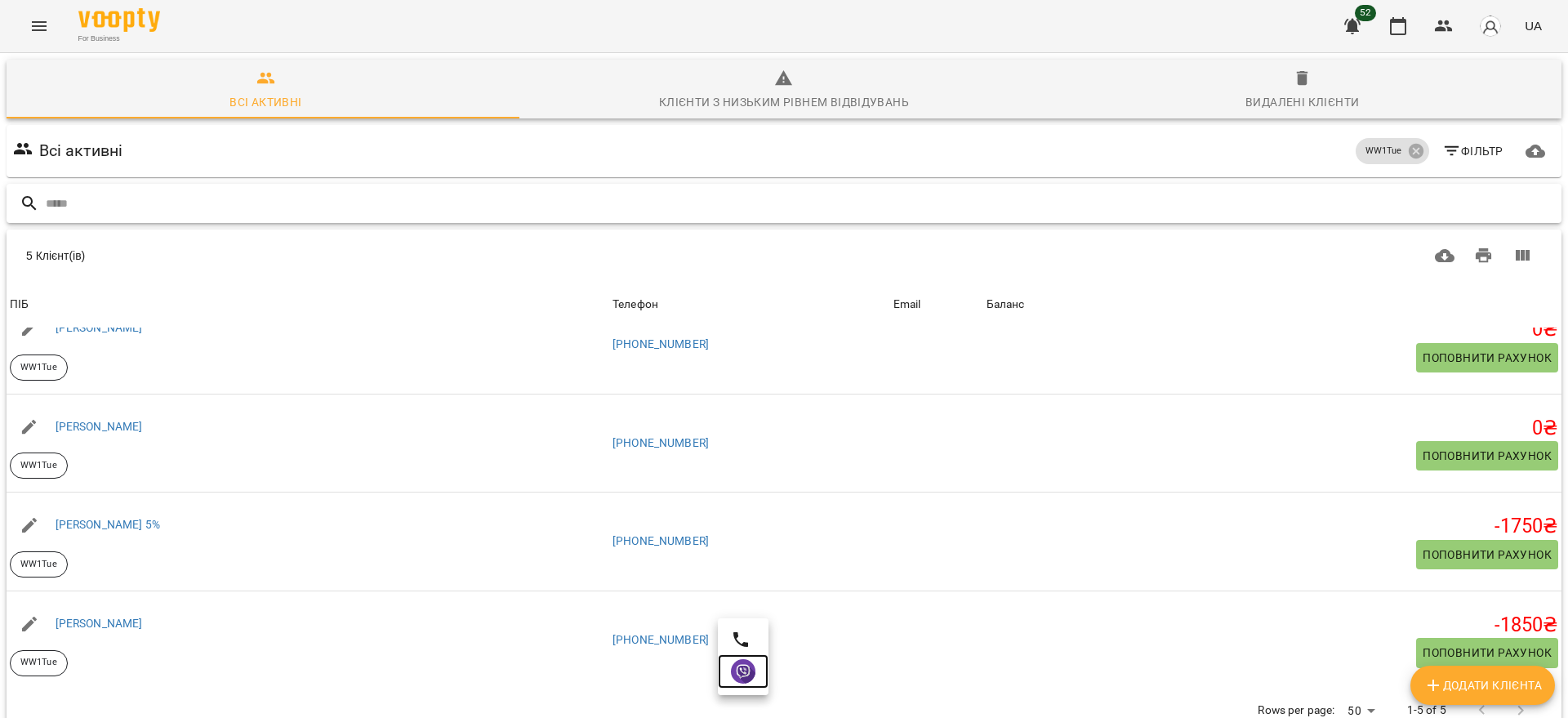
click at [742, 669] on img at bounding box center [743, 671] width 24 height 24
click at [380, 190] on input "text" at bounding box center [800, 204] width 1509 height 27
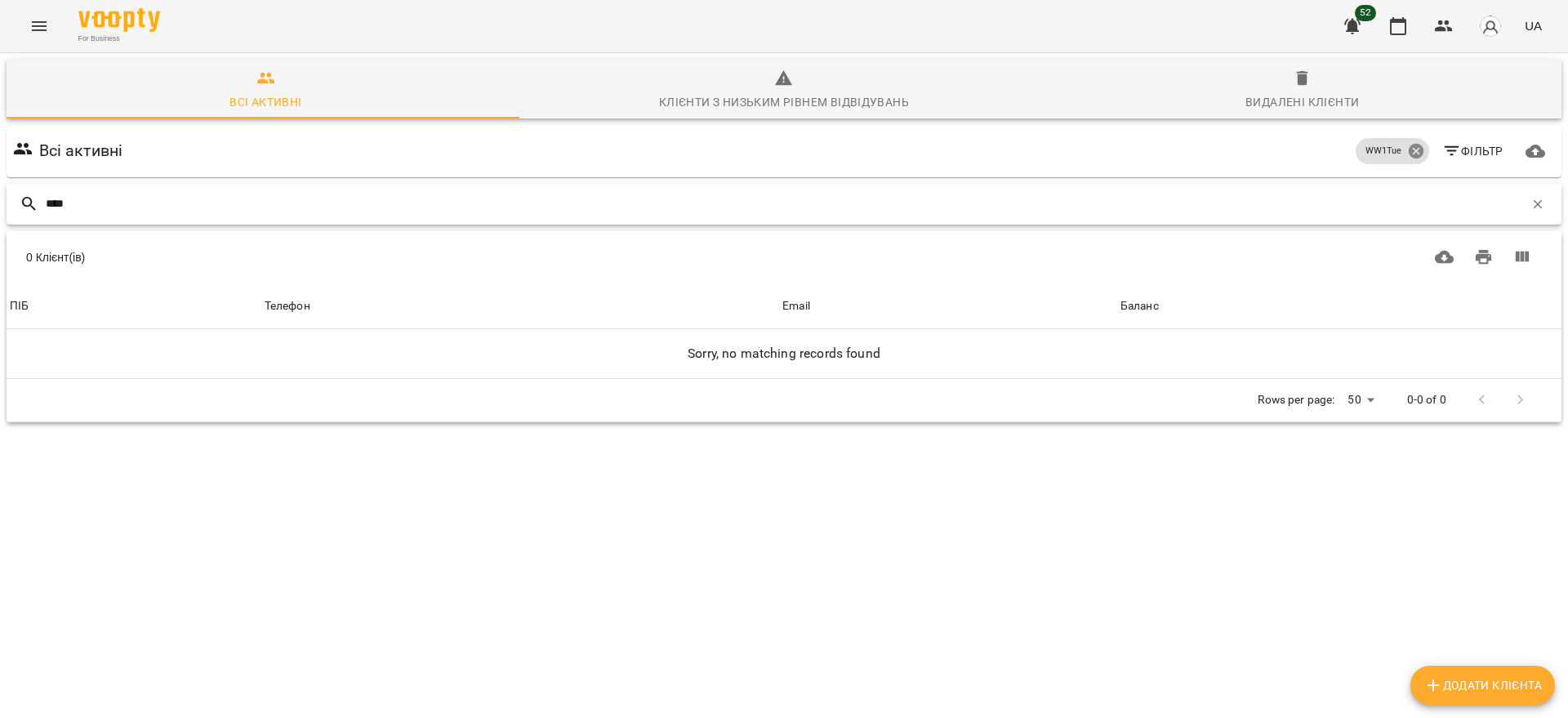
type input "****"
click at [1408, 150] on icon at bounding box center [1414, 150] width 14 height 14
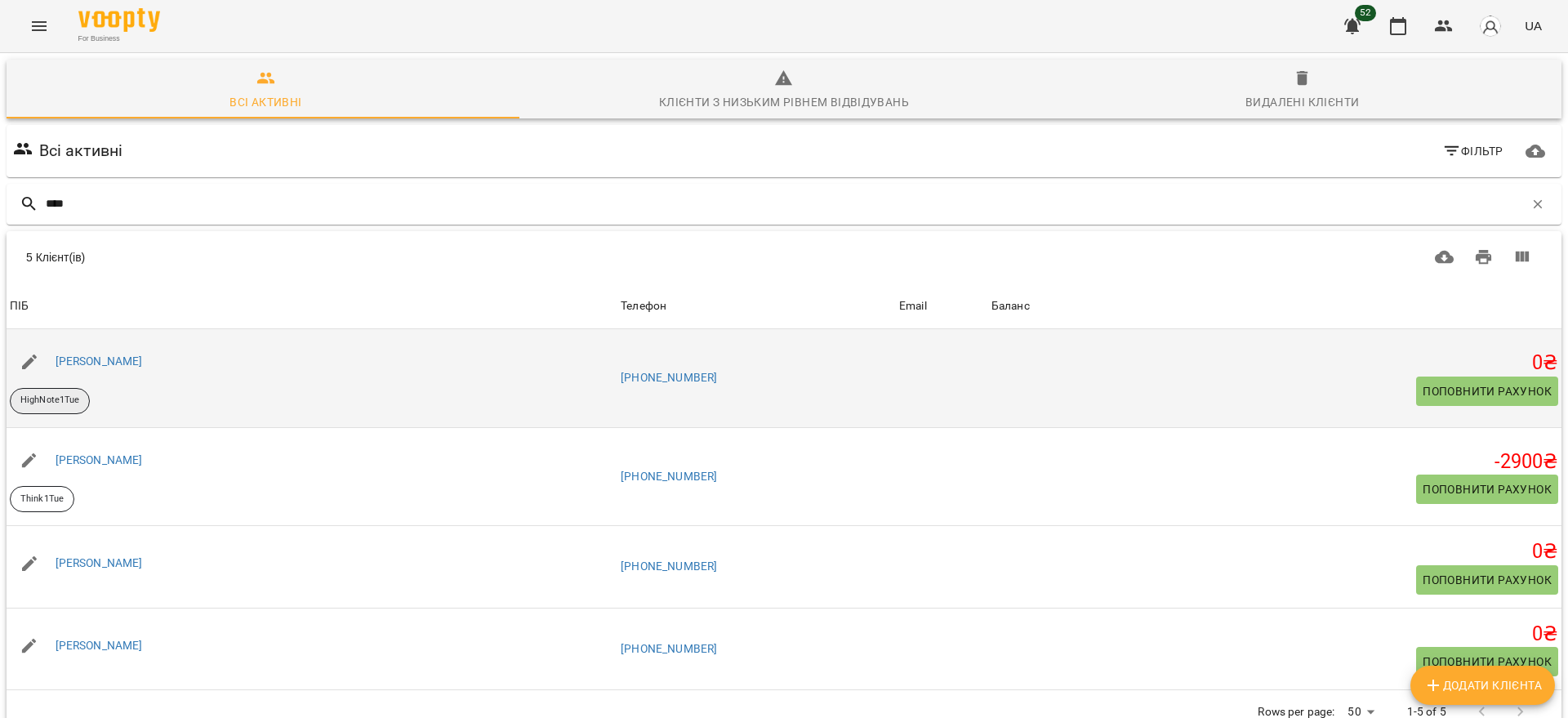
click at [52, 400] on p "HighNote1Tue" at bounding box center [50, 400] width 59 height 14
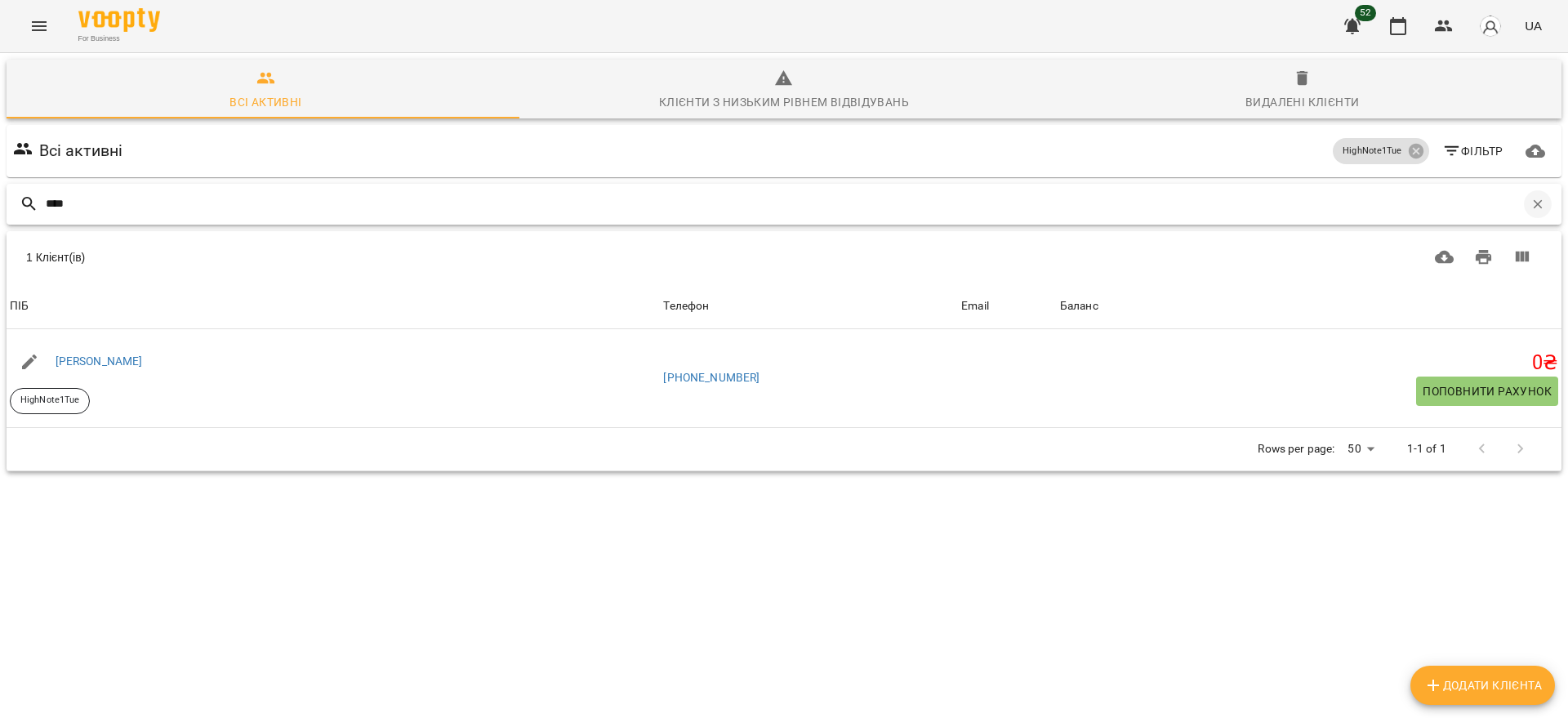
click at [1530, 198] on icon "button" at bounding box center [1537, 204] width 14 height 14
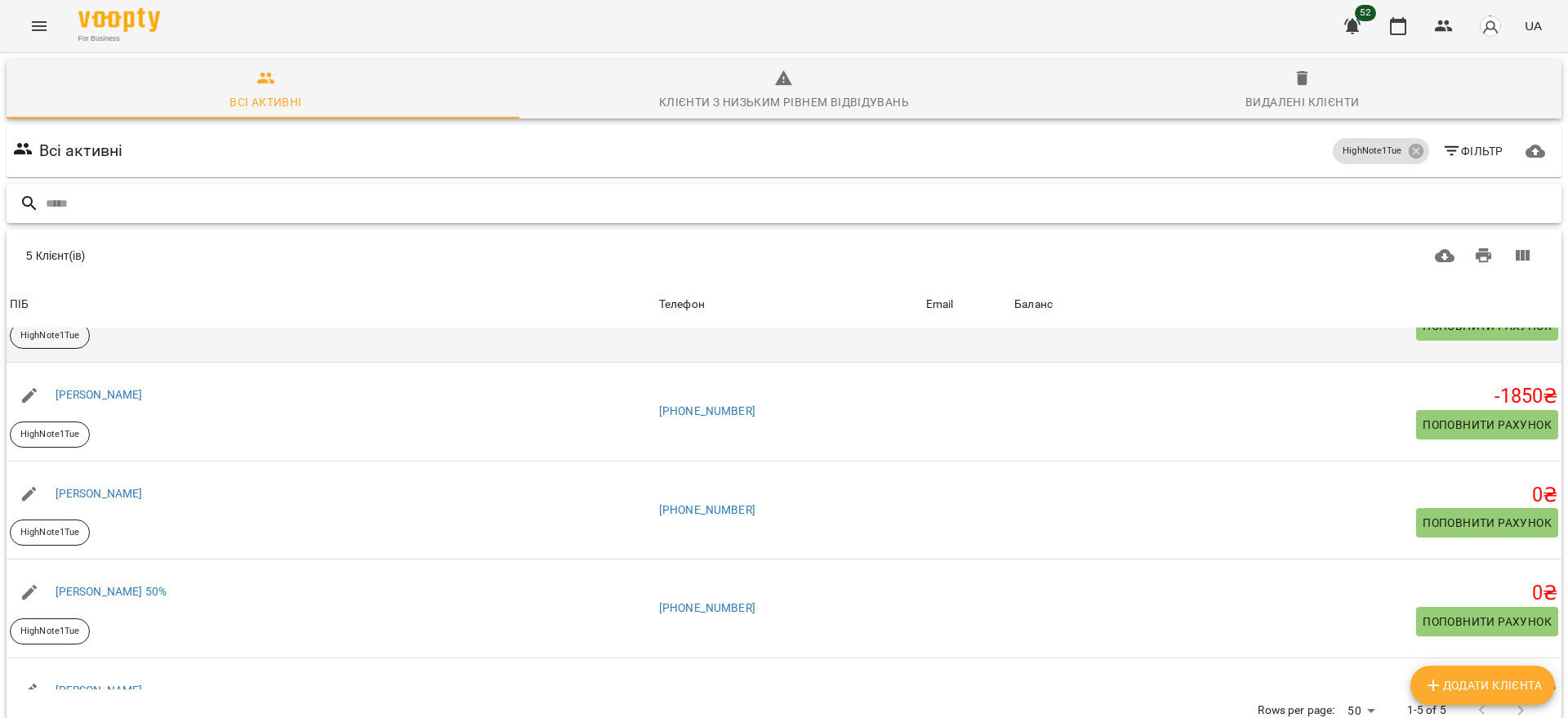
scroll to position [0, 0]
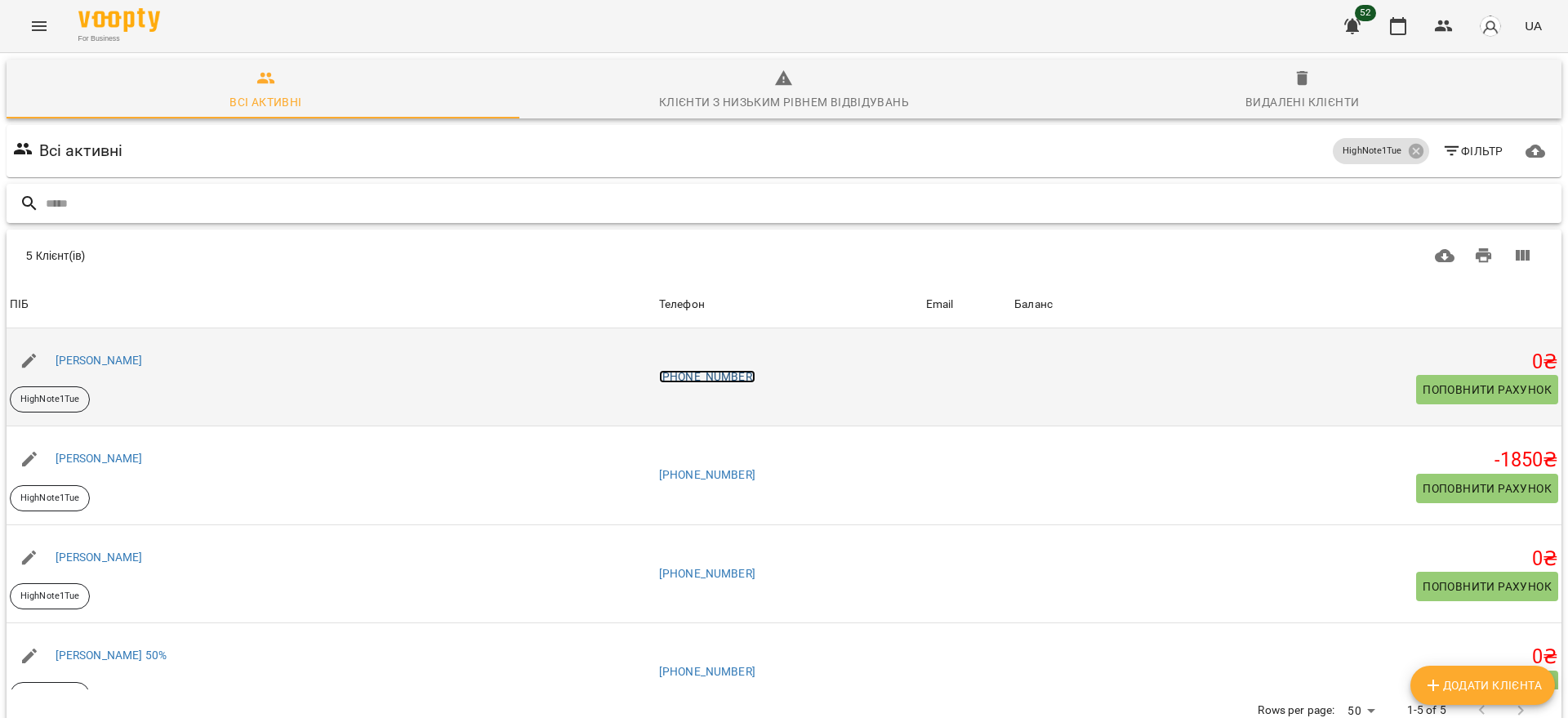
click at [745, 375] on link "[PHONE_NUMBER]" at bounding box center [707, 376] width 96 height 13
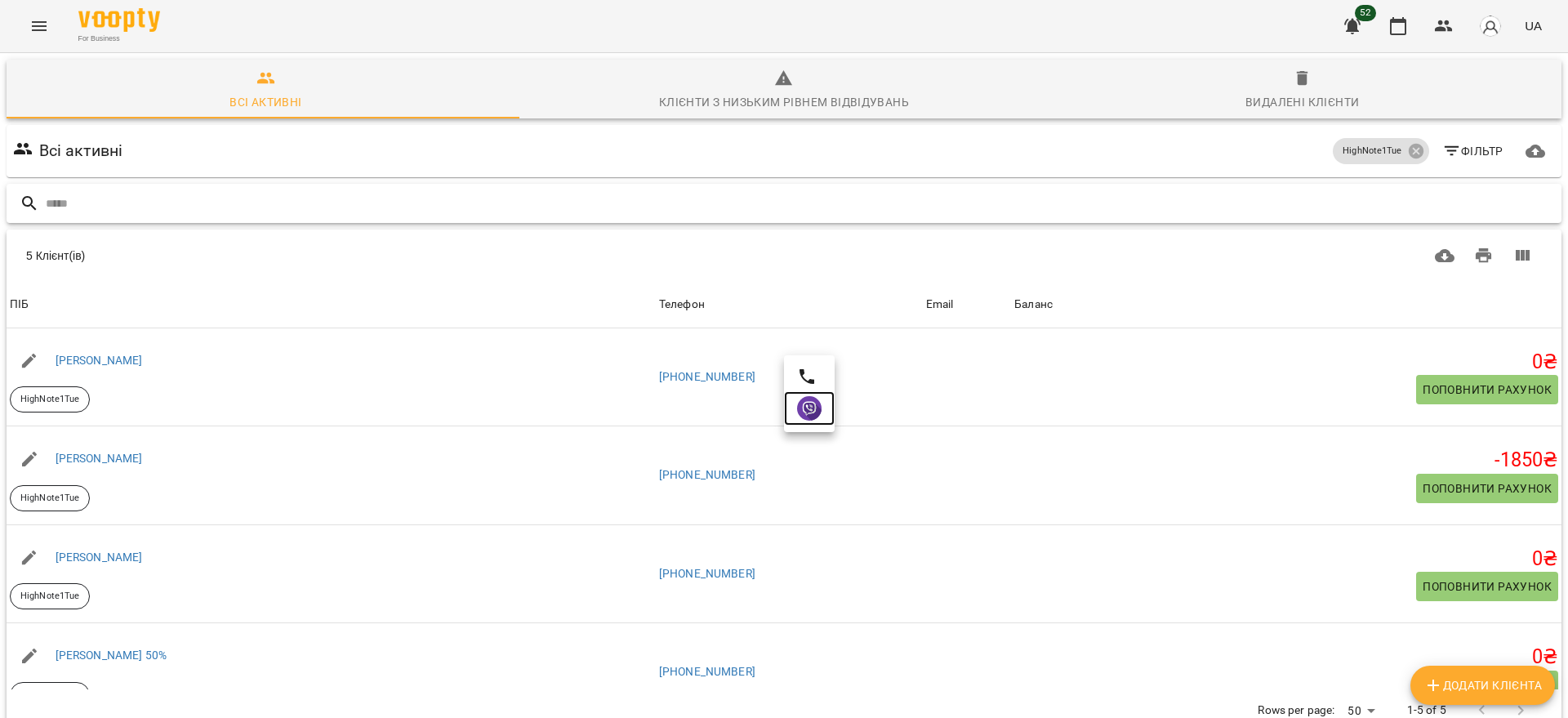
click at [811, 407] on img at bounding box center [809, 408] width 24 height 24
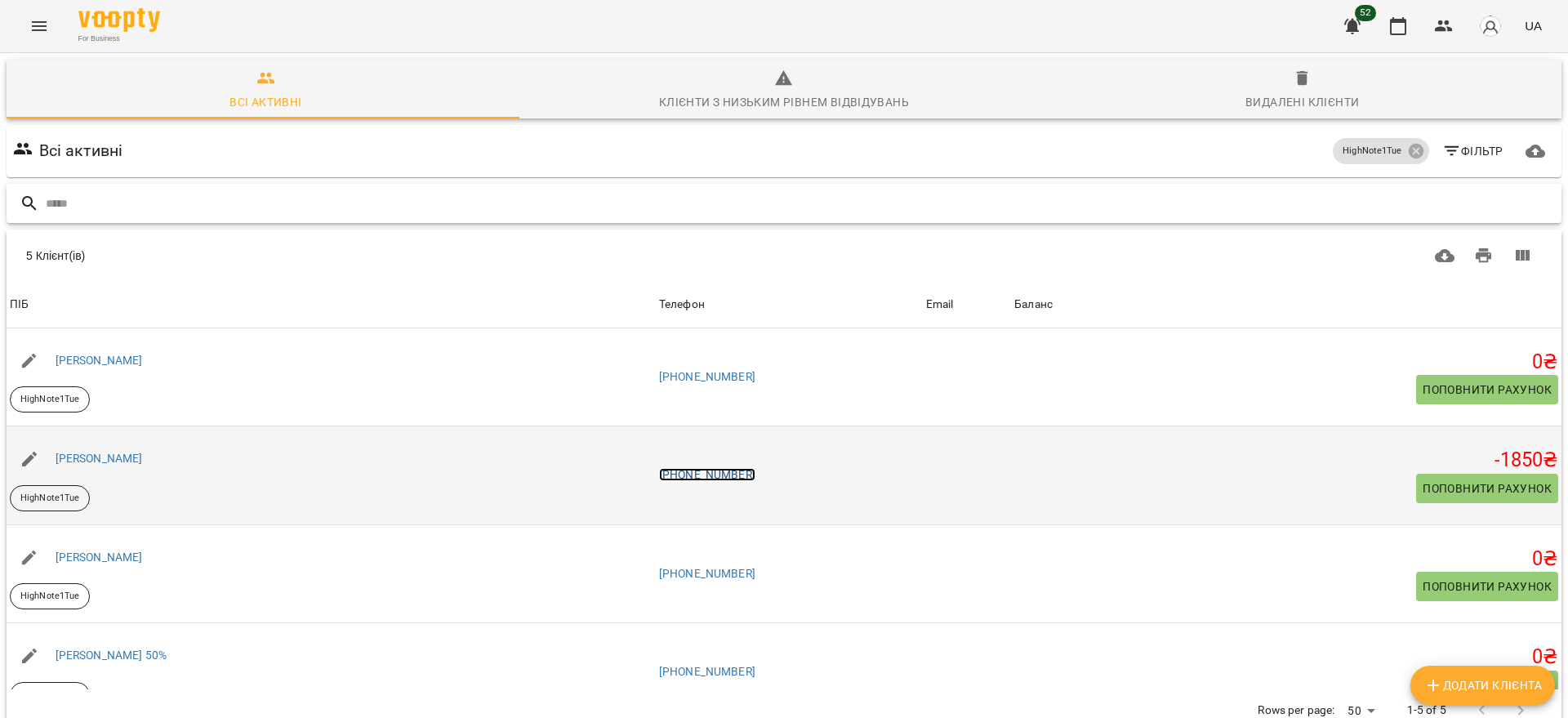
click at [756, 471] on link "[PHONE_NUMBER]" at bounding box center [707, 474] width 96 height 13
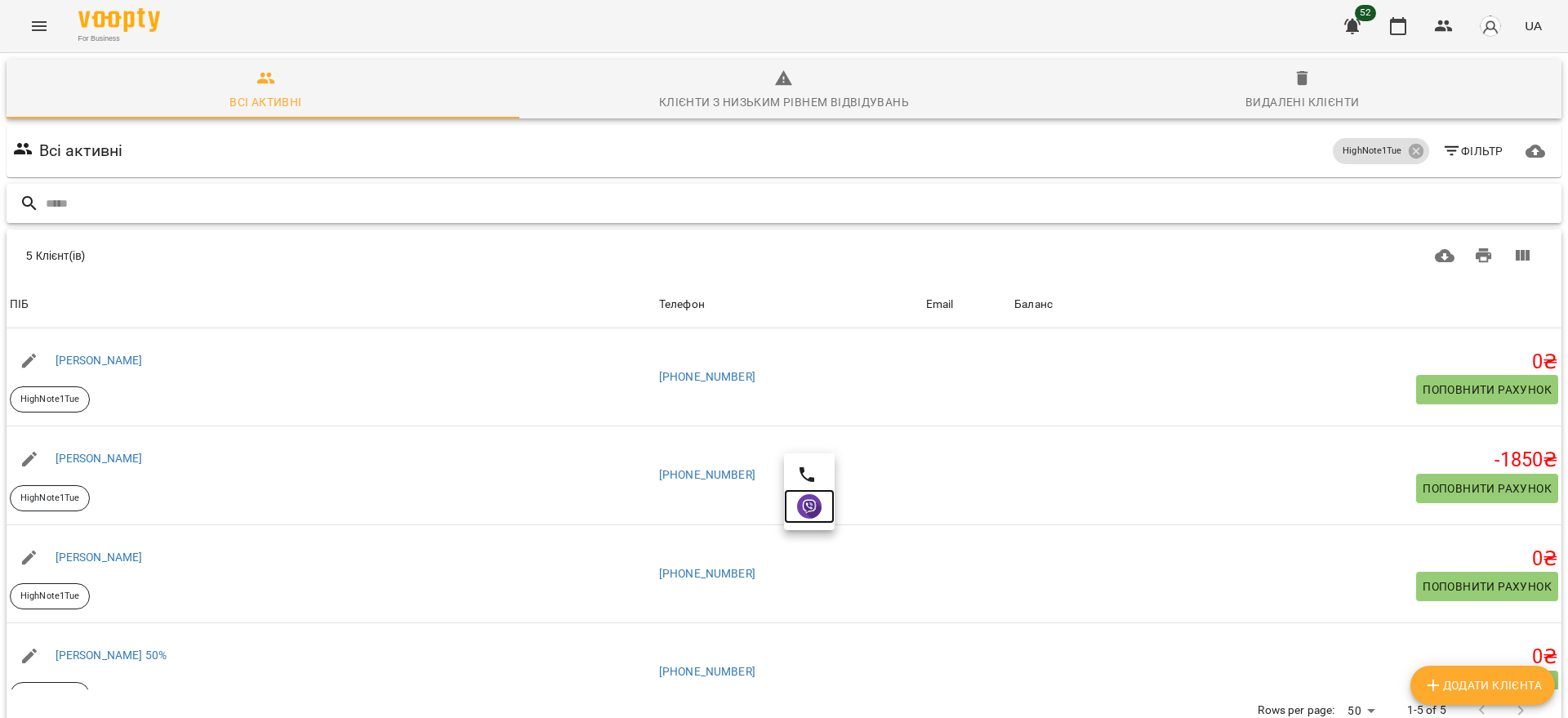
click at [812, 504] on img at bounding box center [809, 506] width 24 height 24
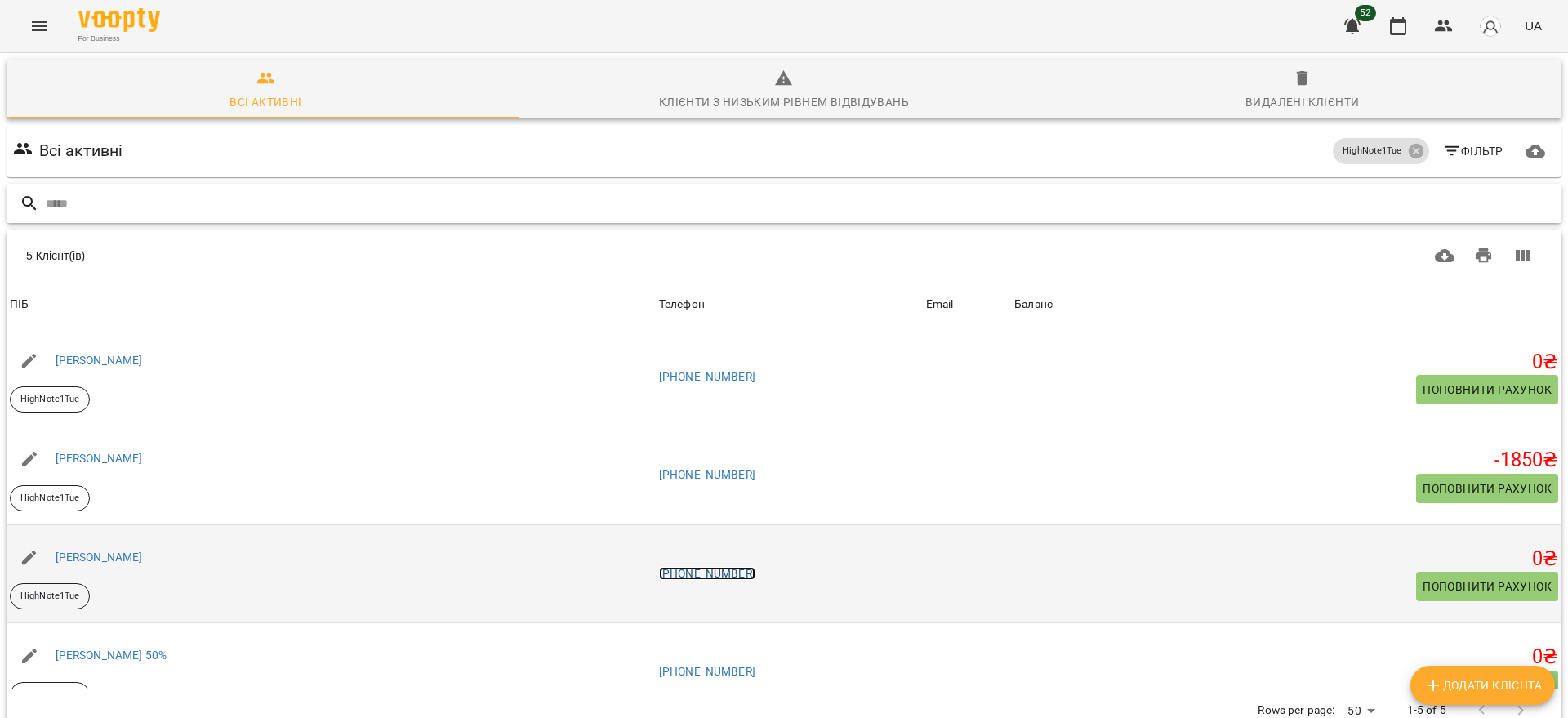
click at [739, 573] on link "[PHONE_NUMBER]" at bounding box center [707, 573] width 96 height 13
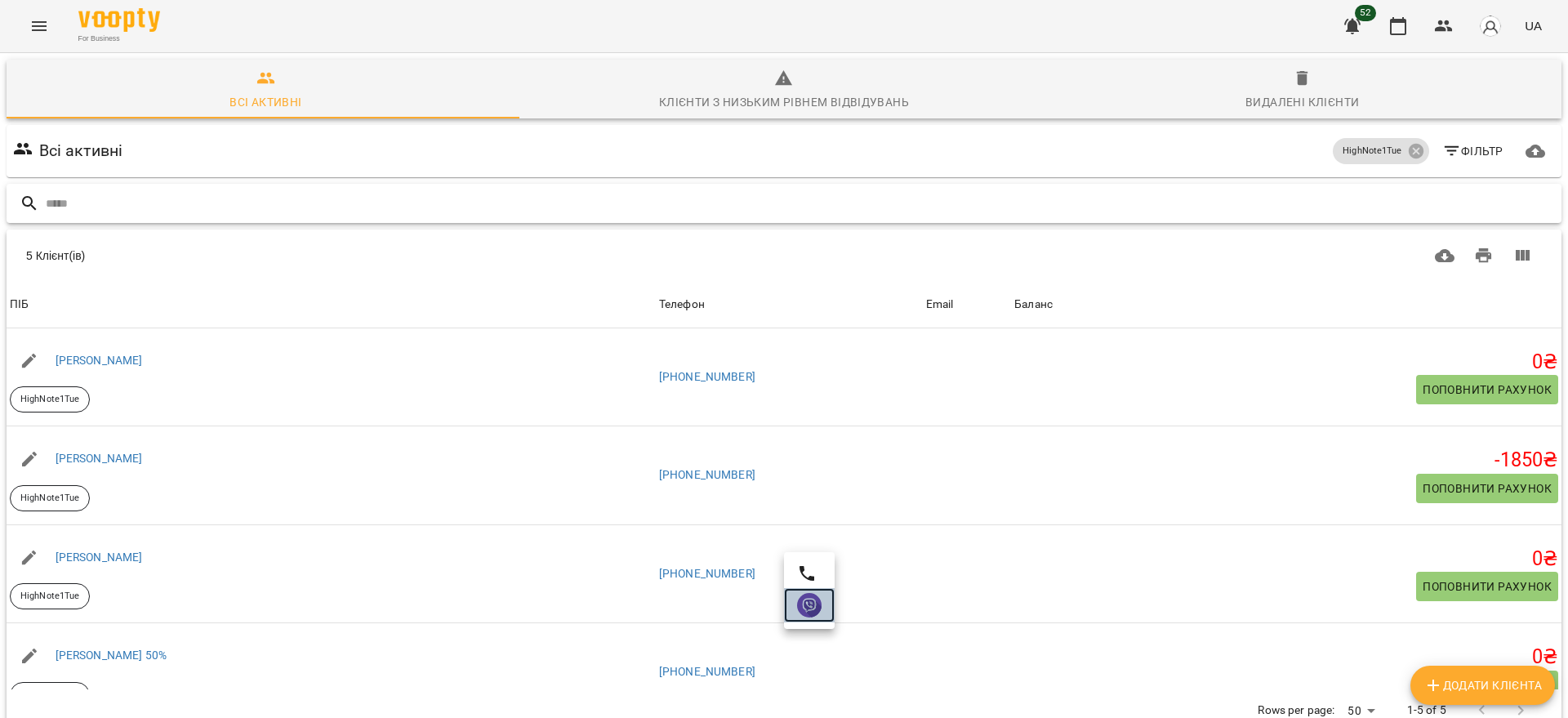
click at [806, 603] on img at bounding box center [809, 605] width 24 height 24
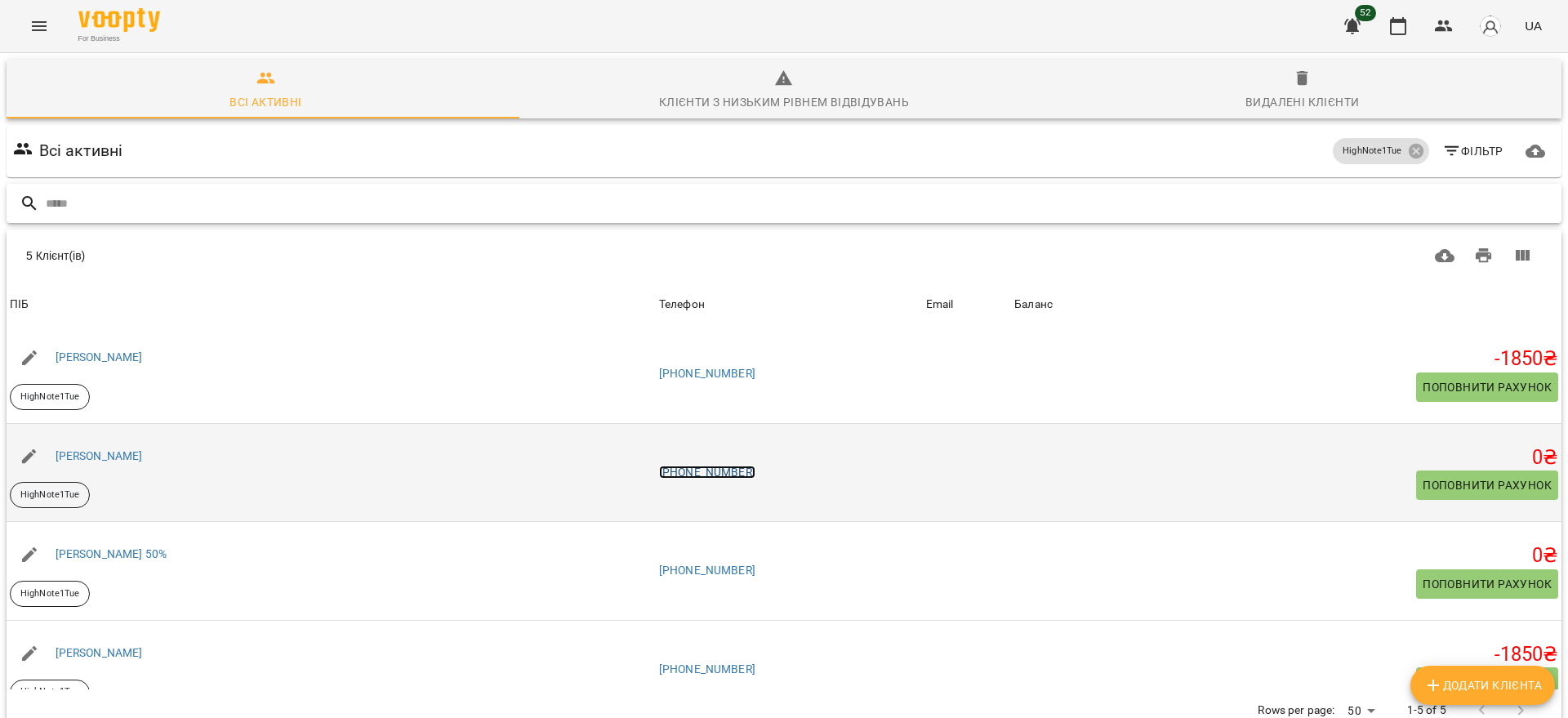
scroll to position [102, 0]
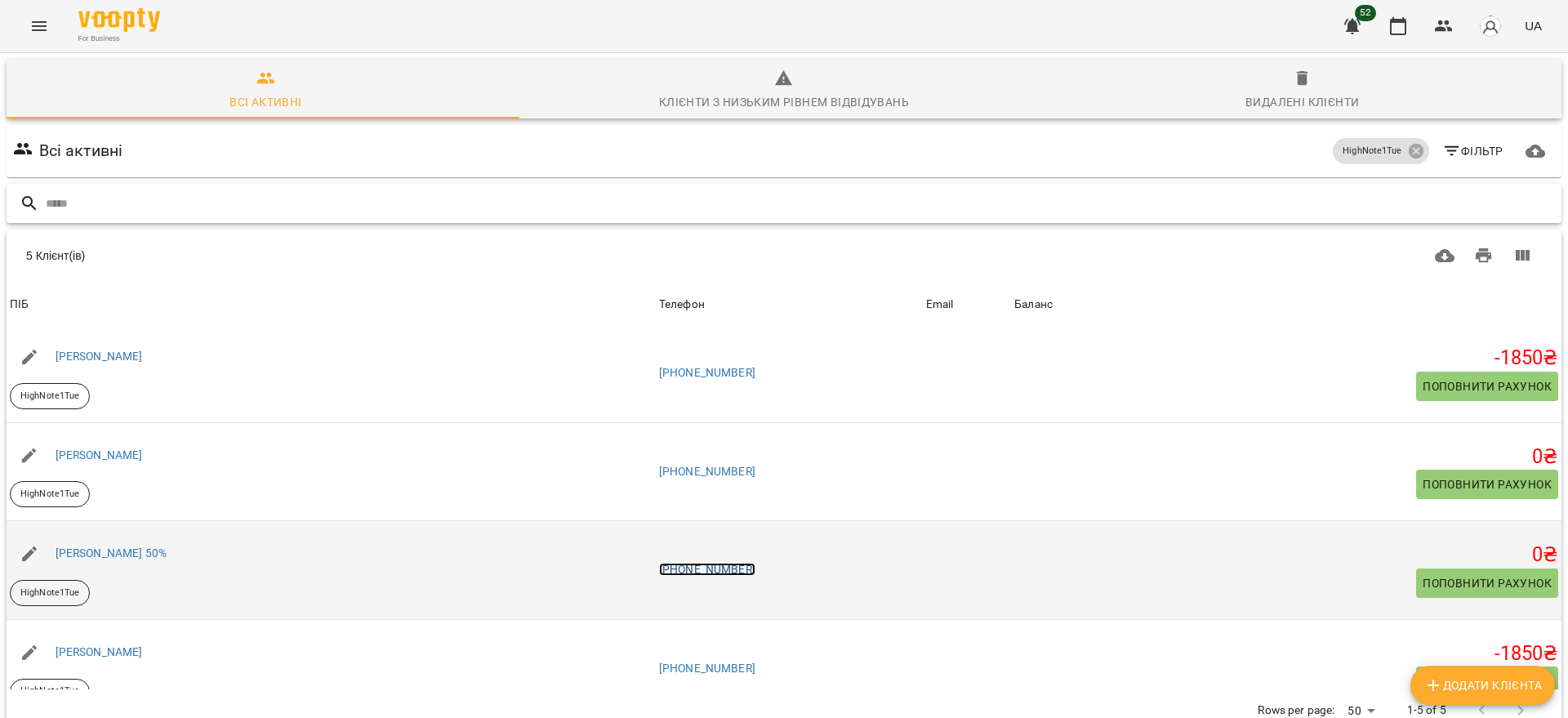
click at [756, 563] on link "[PHONE_NUMBER]" at bounding box center [707, 568] width 96 height 13
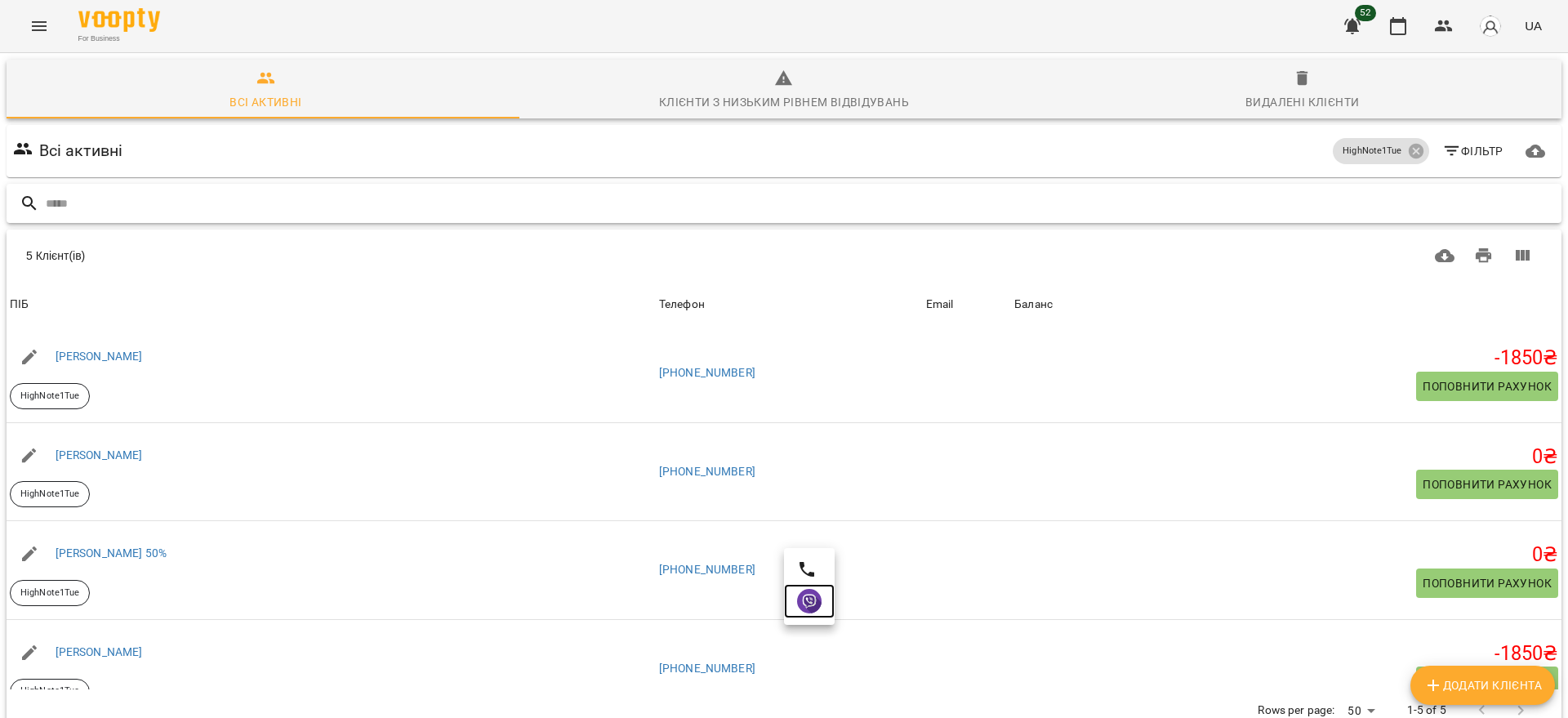
click at [795, 604] on link at bounding box center [809, 601] width 51 height 35
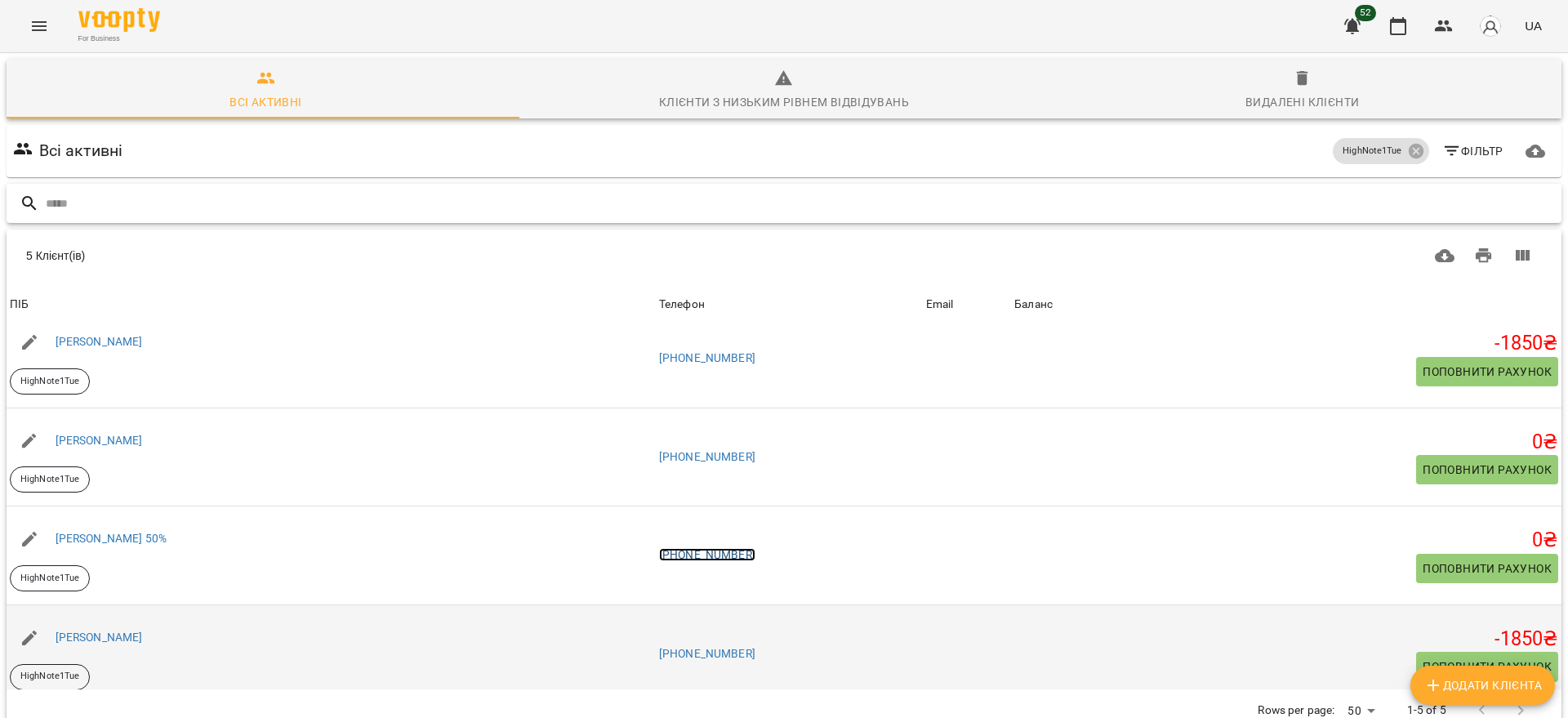
scroll to position [131, 0]
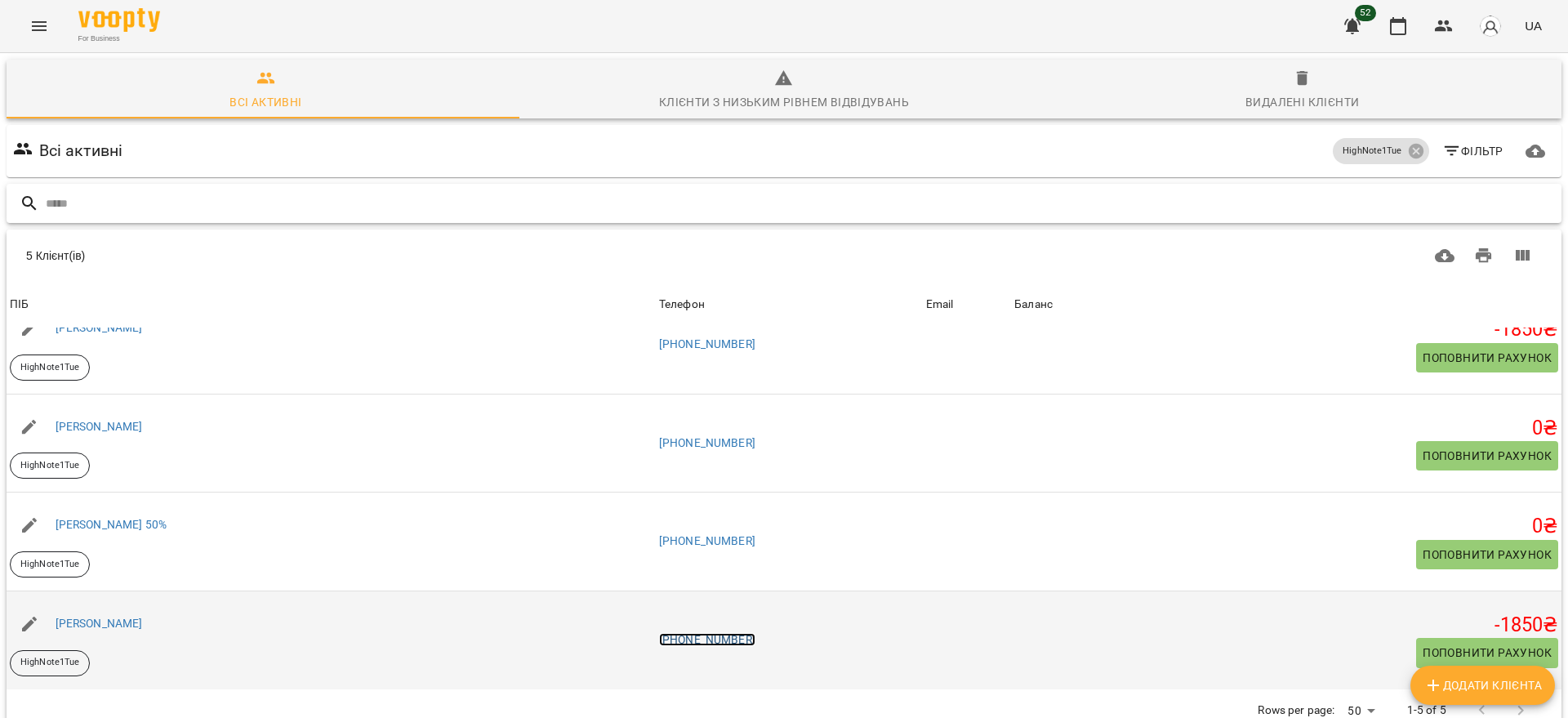
click at [755, 634] on link "[PHONE_NUMBER]" at bounding box center [707, 639] width 96 height 13
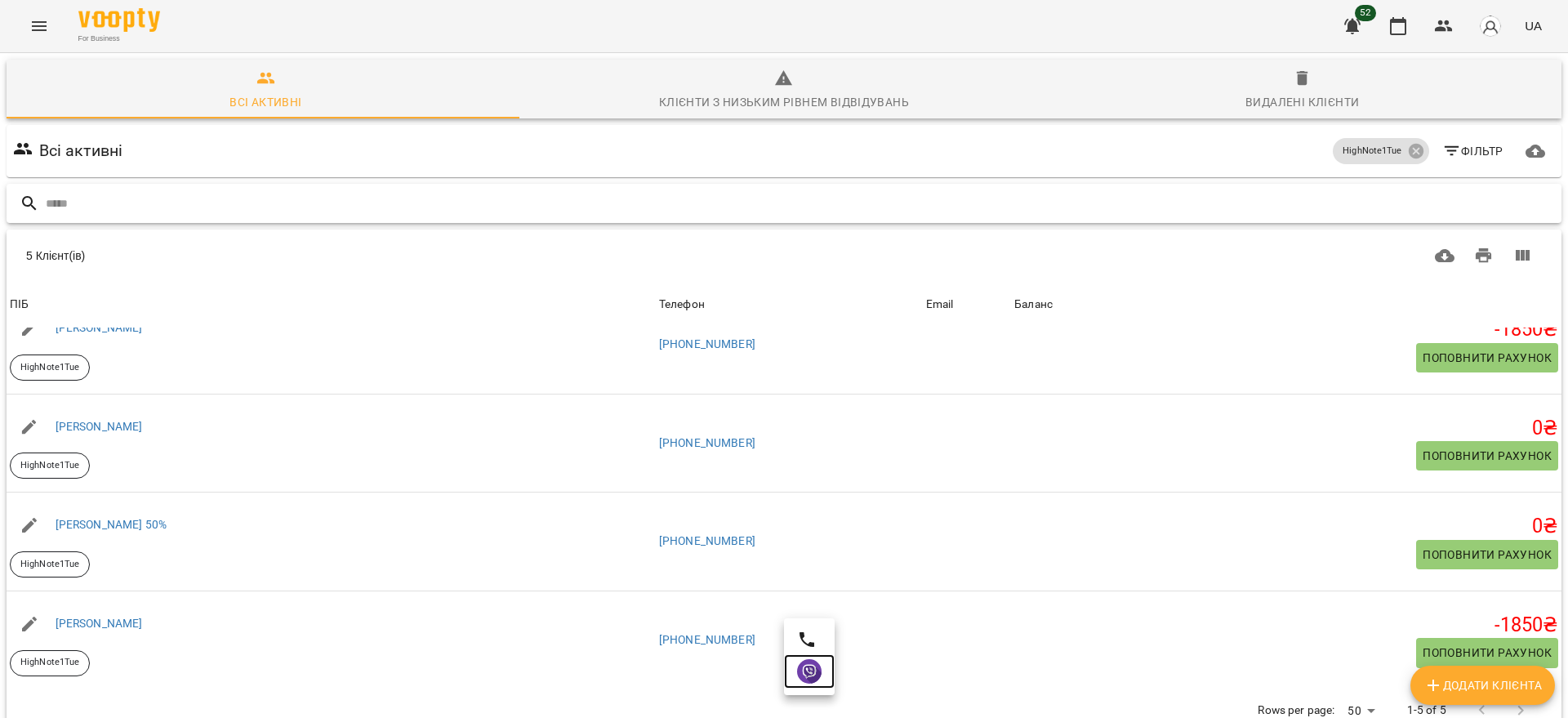
click at [806, 673] on img at bounding box center [809, 671] width 24 height 24
click at [186, 204] on input "text" at bounding box center [800, 204] width 1509 height 27
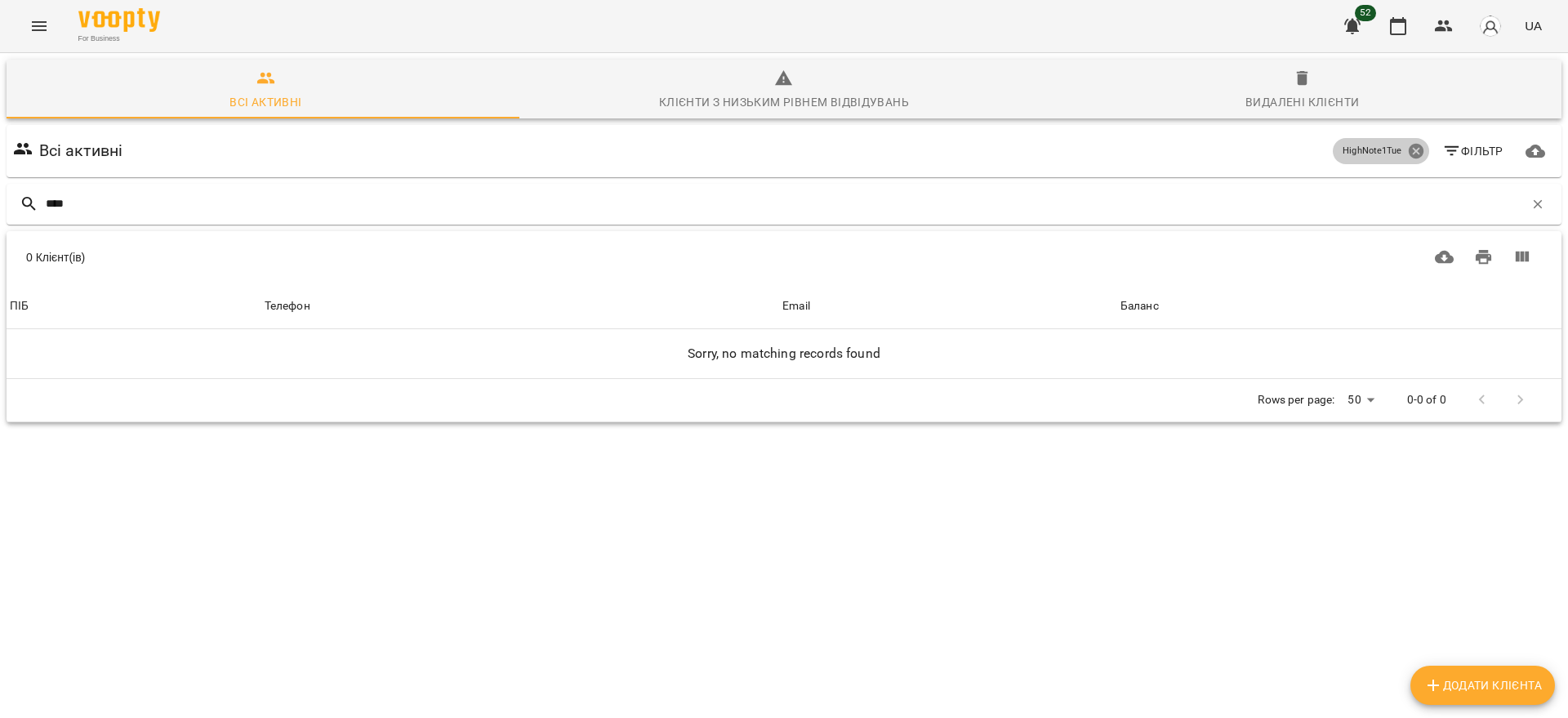
click at [1408, 147] on icon at bounding box center [1414, 150] width 14 height 14
click at [1296, 82] on icon "button" at bounding box center [1302, 78] width 19 height 19
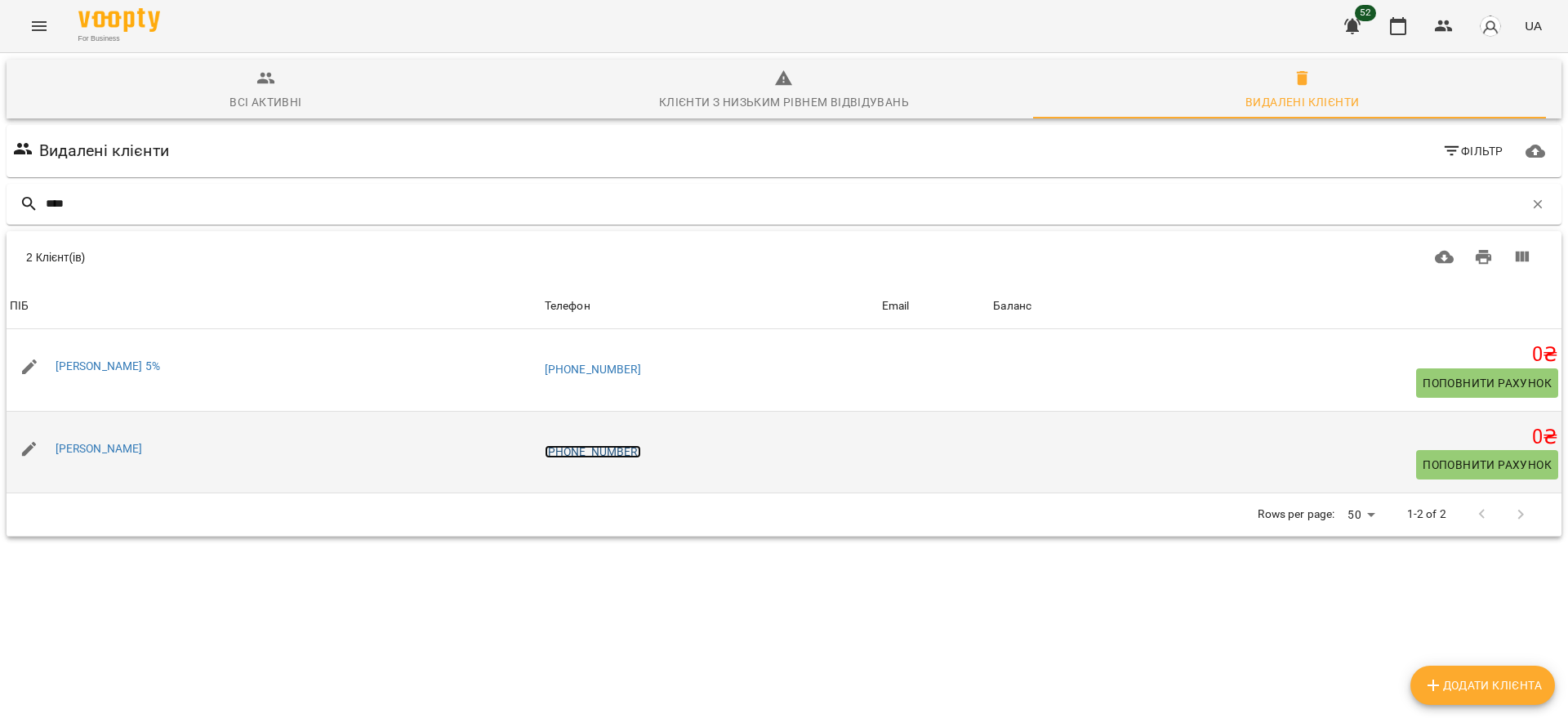
click at [641, 458] on link "[PHONE_NUMBER]" at bounding box center [593, 451] width 96 height 13
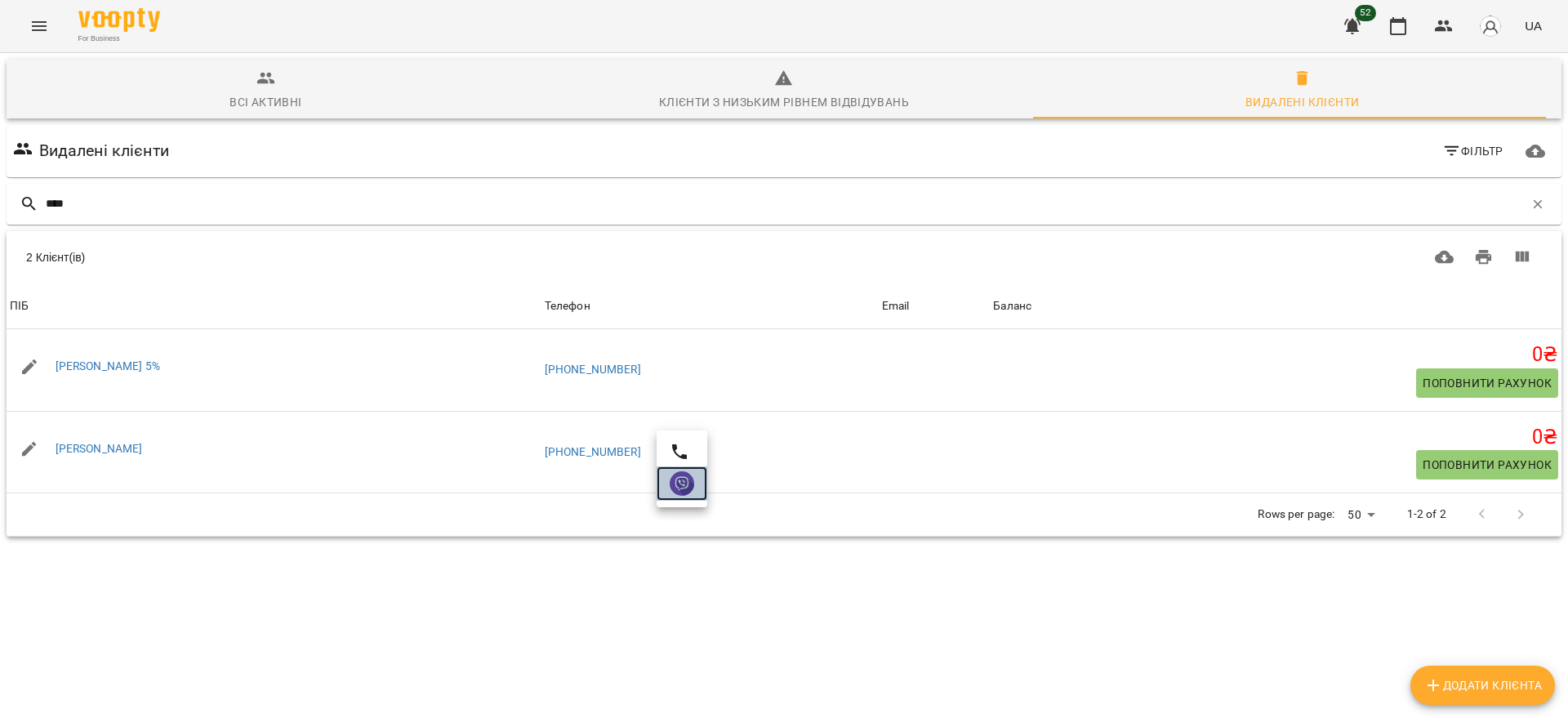
click at [683, 483] on img at bounding box center [681, 483] width 24 height 24
click at [215, 204] on input "****" at bounding box center [784, 204] width 1478 height 27
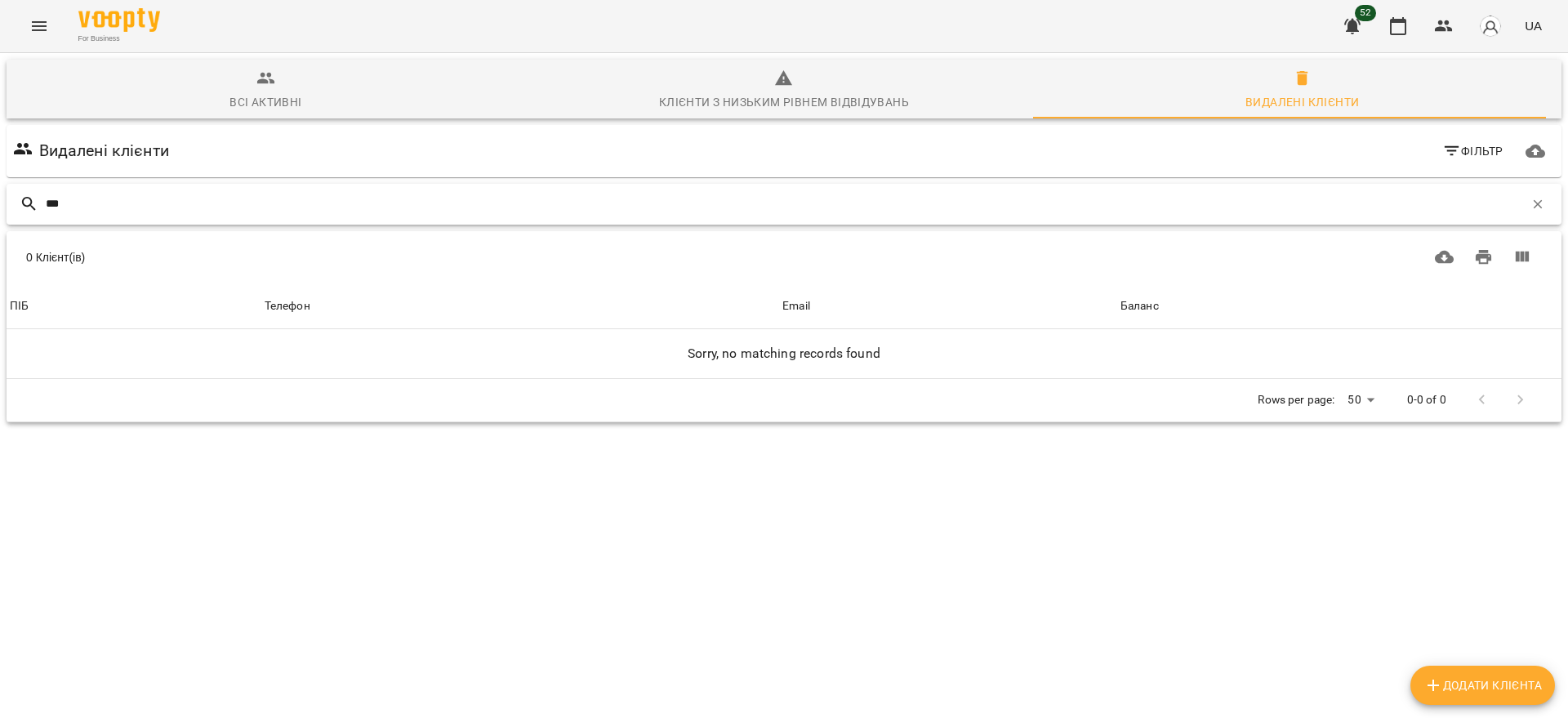
type input "***"
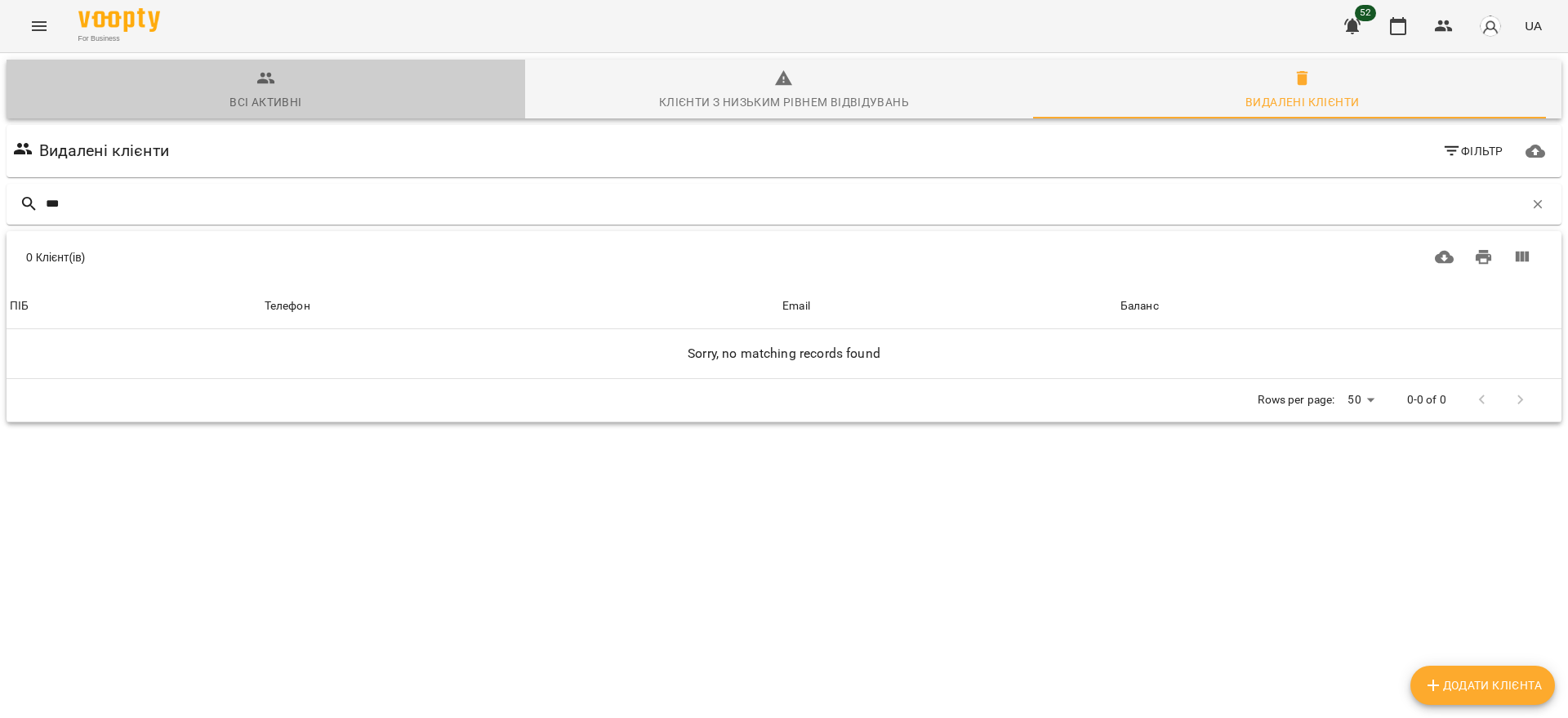
click at [266, 94] on div "Всі активні" at bounding box center [265, 101] width 72 height 19
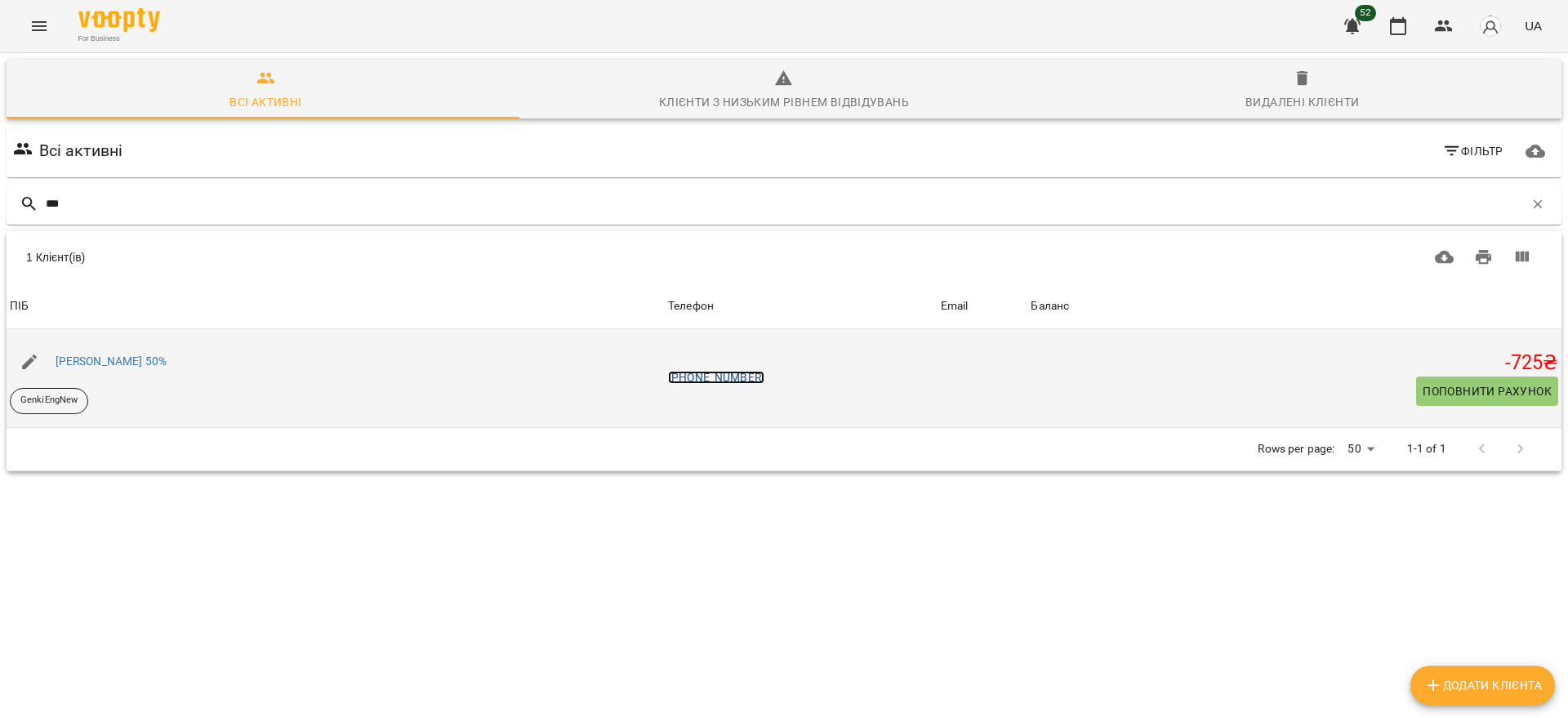
click at [764, 373] on link "[PHONE_NUMBER]" at bounding box center [716, 377] width 96 height 13
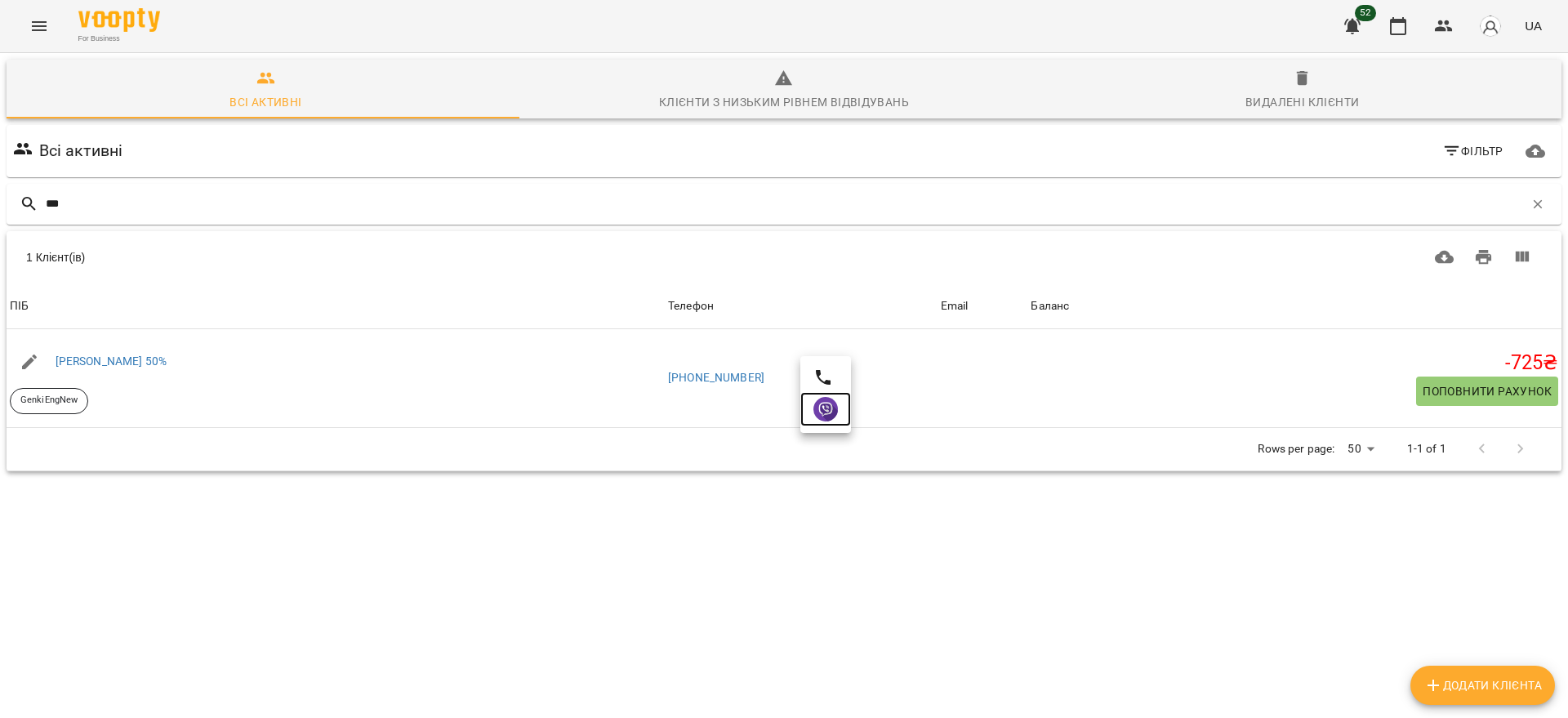
click at [832, 416] on img at bounding box center [825, 409] width 24 height 24
click at [1533, 203] on icon "button" at bounding box center [1538, 204] width 9 height 9
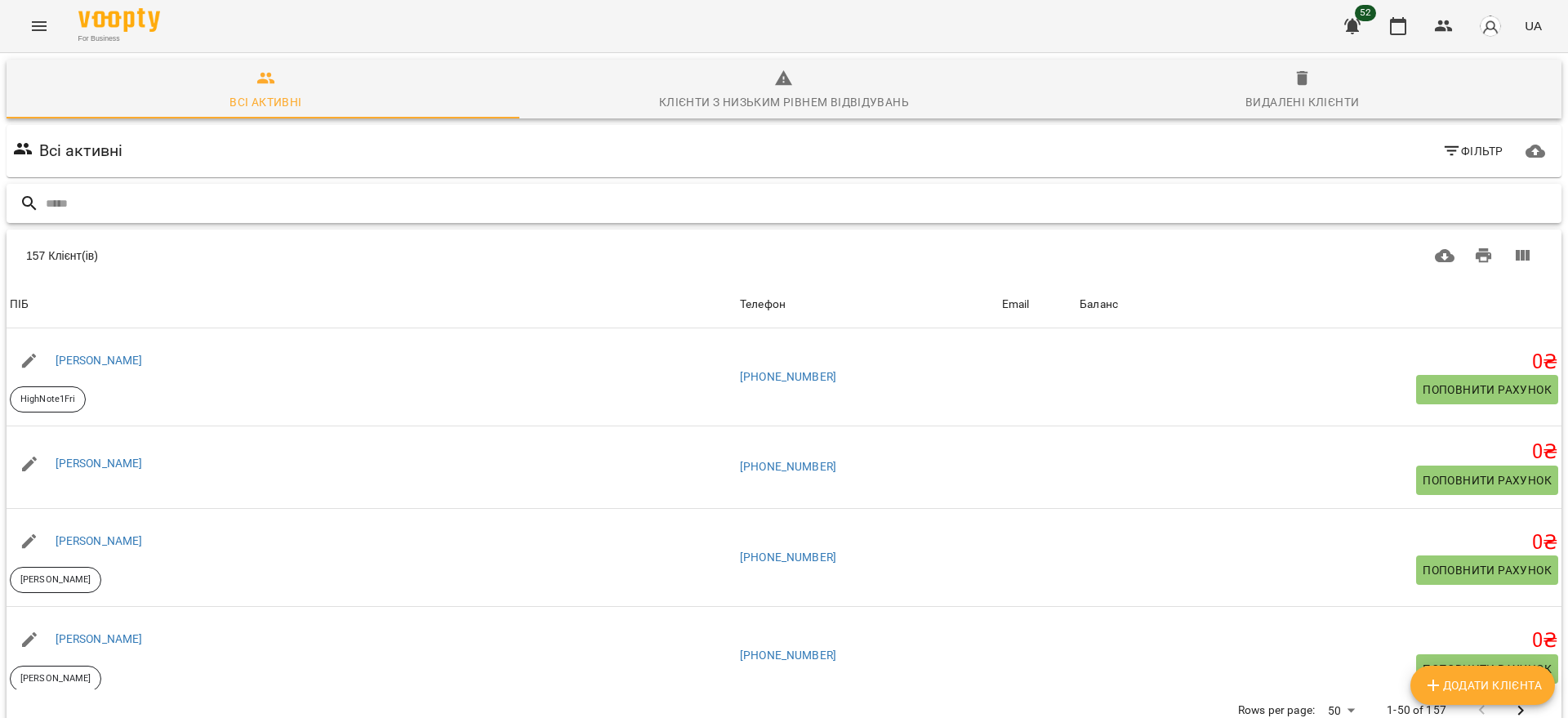
click at [327, 204] on input "text" at bounding box center [800, 204] width 1509 height 27
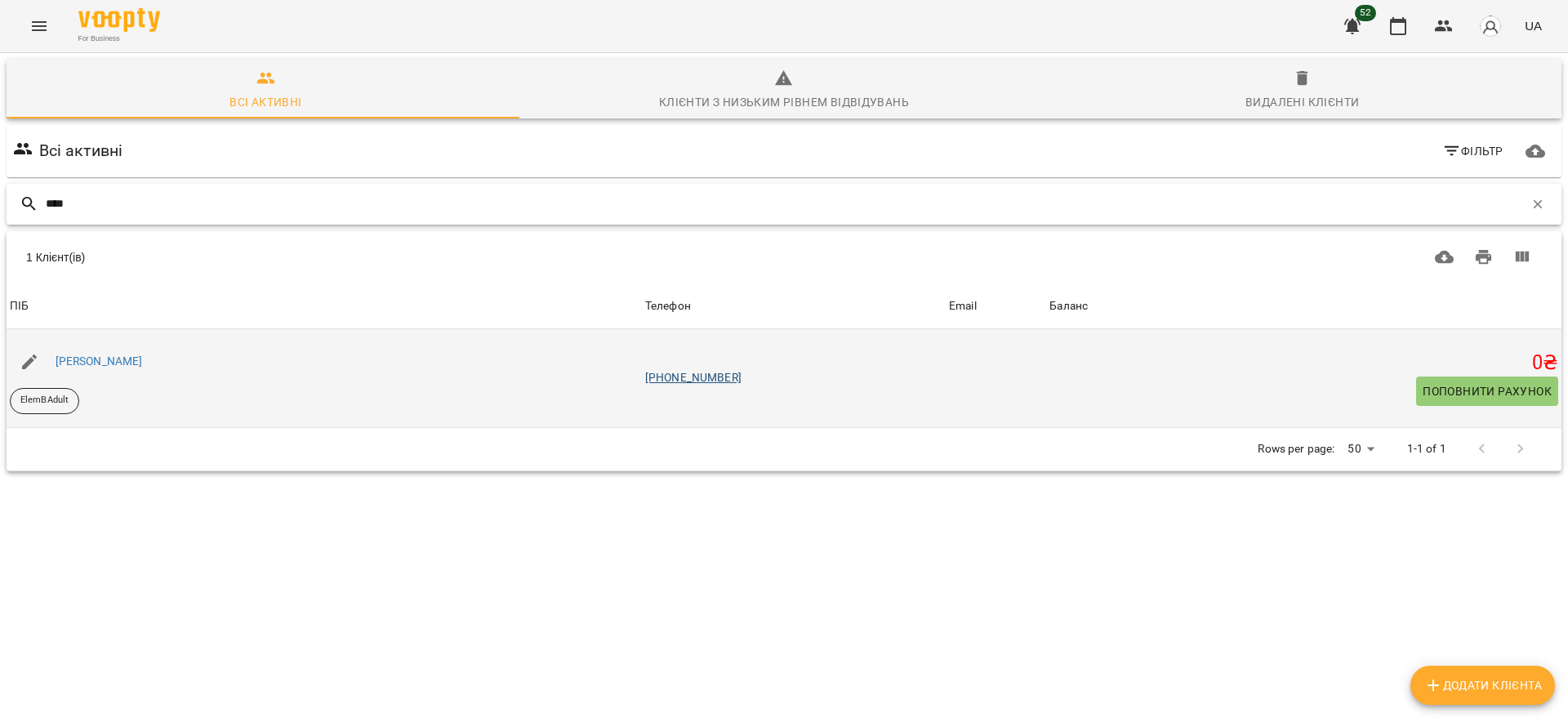
type input "****"
click at [717, 376] on link "[PHONE_NUMBER]" at bounding box center [693, 377] width 96 height 13
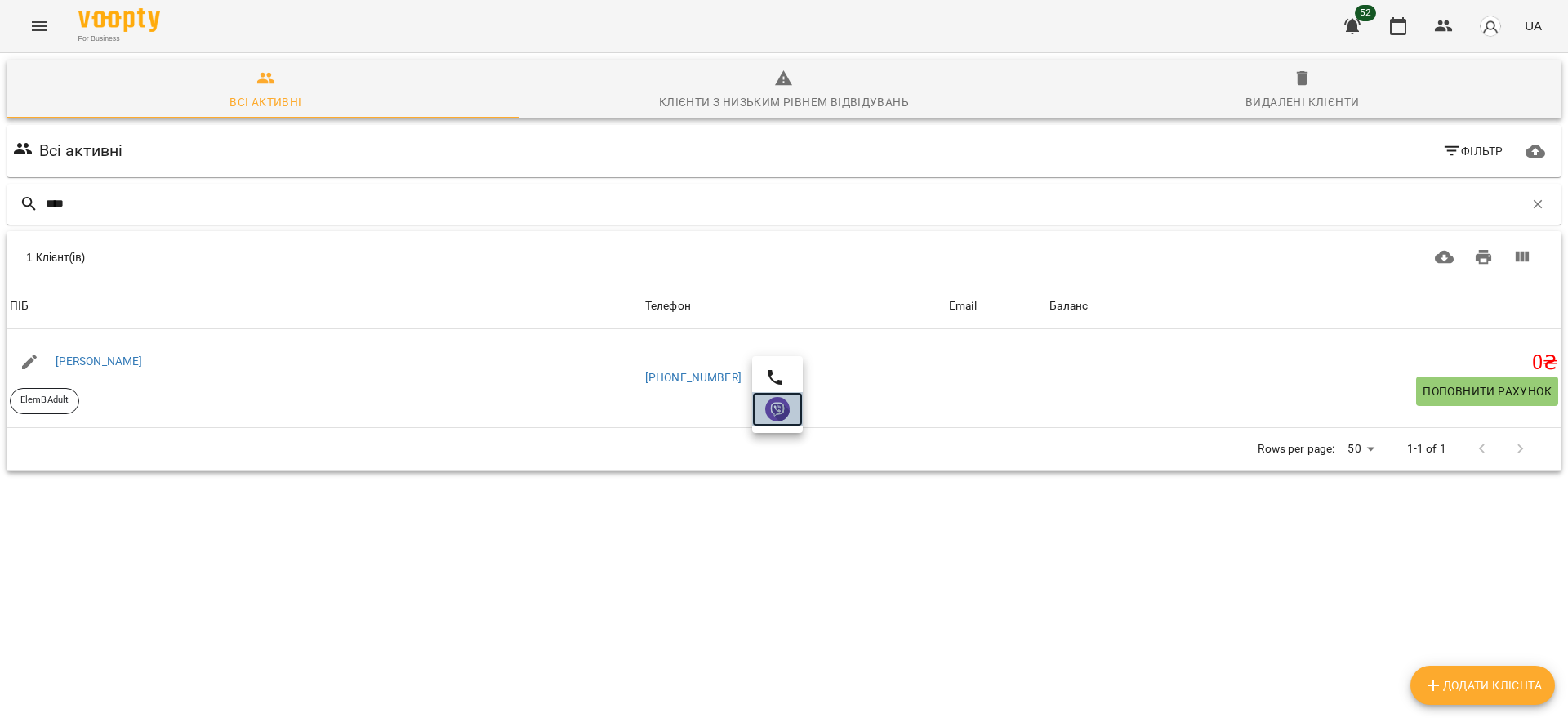
click at [783, 416] on img at bounding box center [777, 409] width 24 height 24
